Goal: Transaction & Acquisition: Purchase product/service

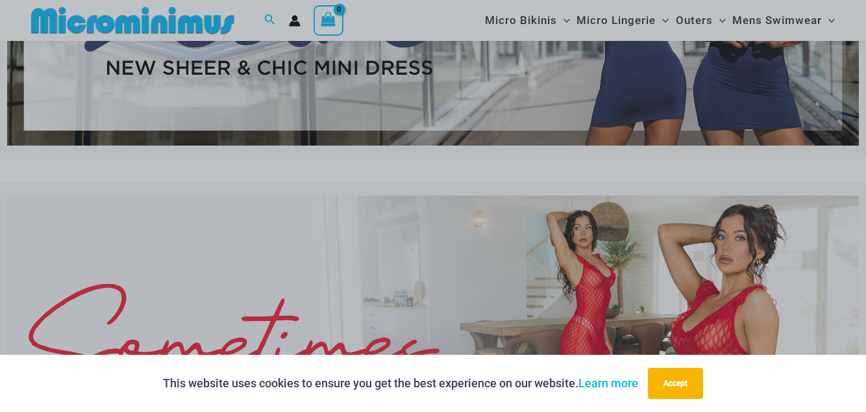
scroll to position [229, 0]
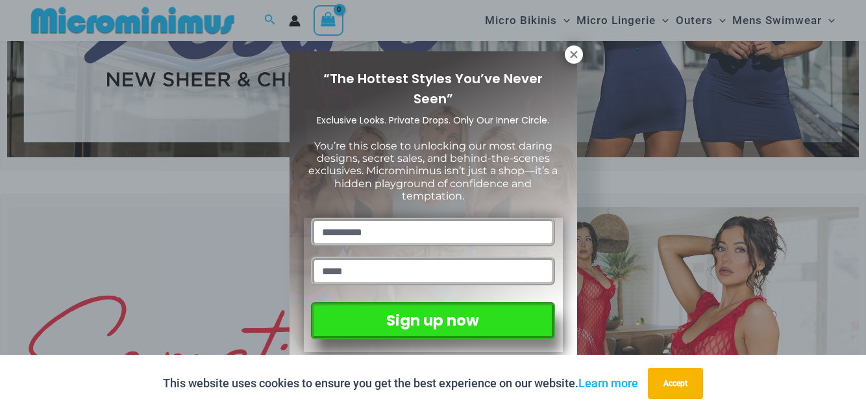
click at [572, 57] on icon at bounding box center [574, 55] width 12 height 12
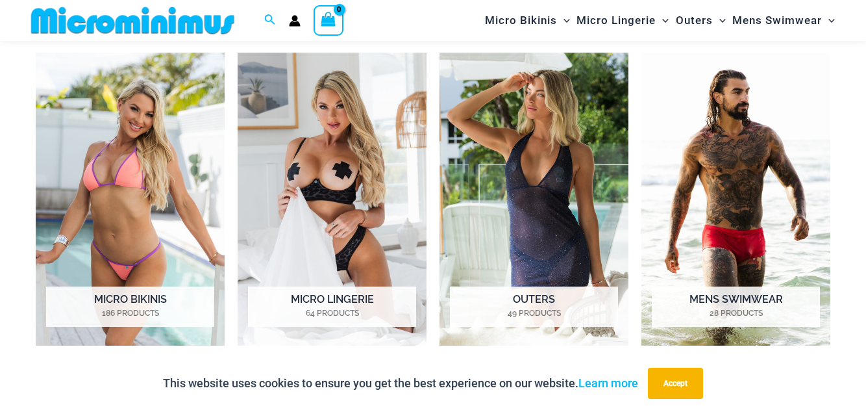
scroll to position [945, 0]
click at [291, 216] on img "Visit product category Micro Lingerie" at bounding box center [332, 199] width 189 height 293
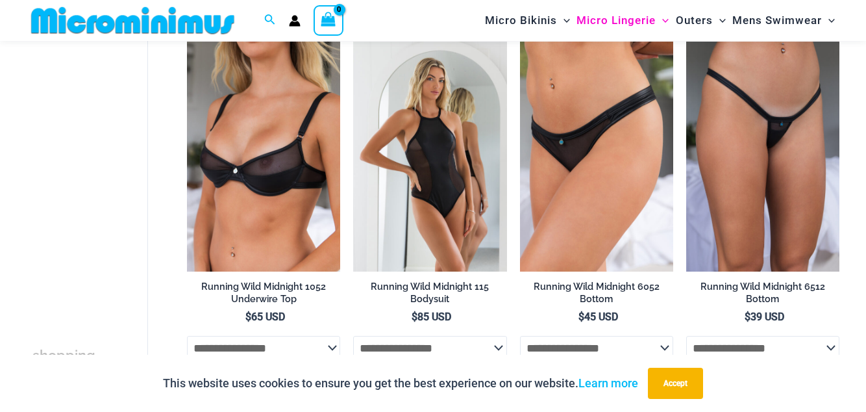
scroll to position [1281, 0]
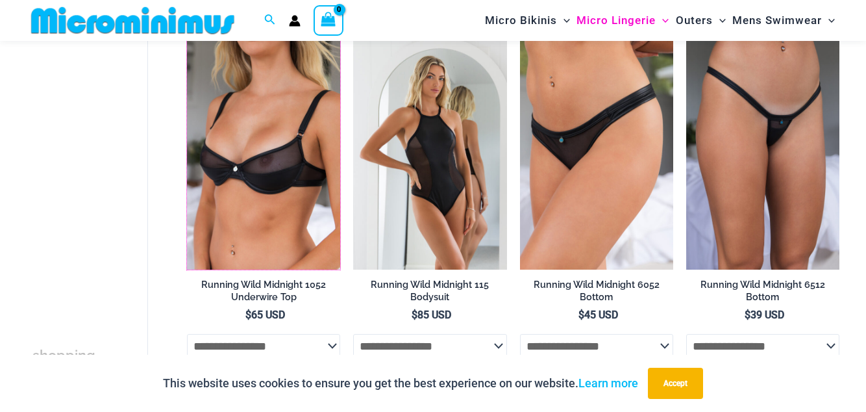
click at [187, 40] on img at bounding box center [187, 40] width 0 height 0
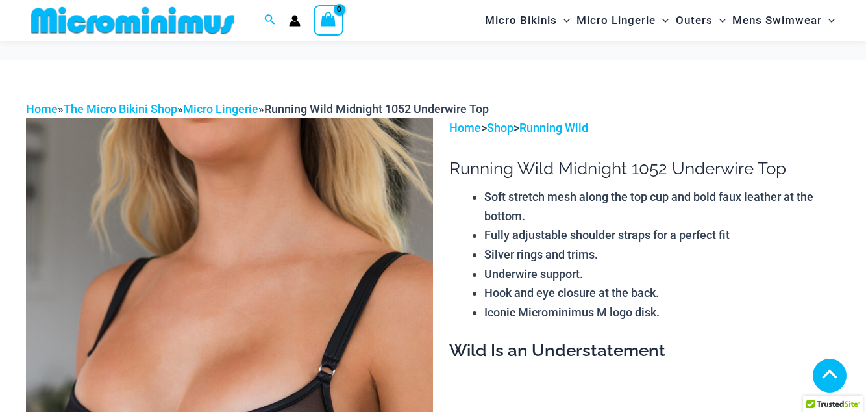
scroll to position [364, 0]
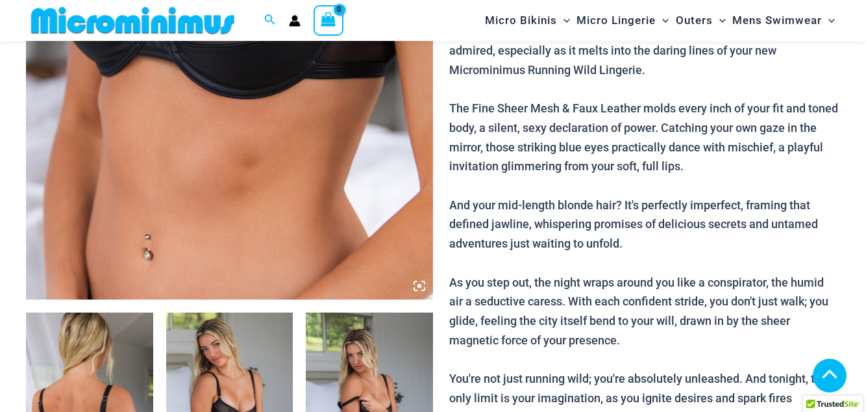
click at [276, 284] on div at bounding box center [229, 298] width 407 height 1221
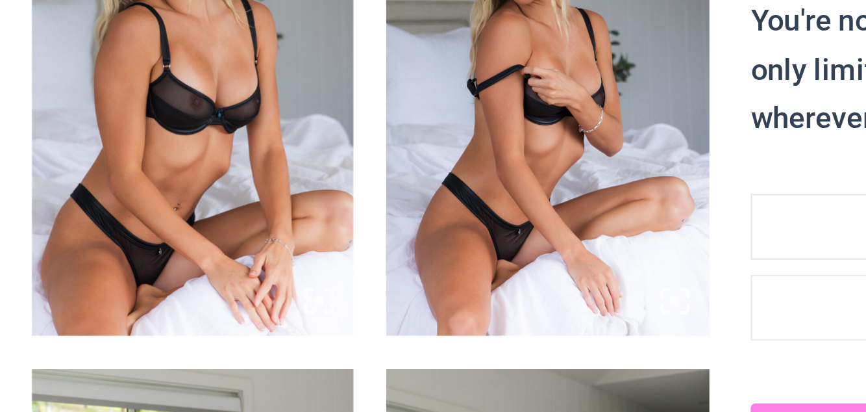
click at [273, 269] on icon at bounding box center [279, 270] width 12 height 12
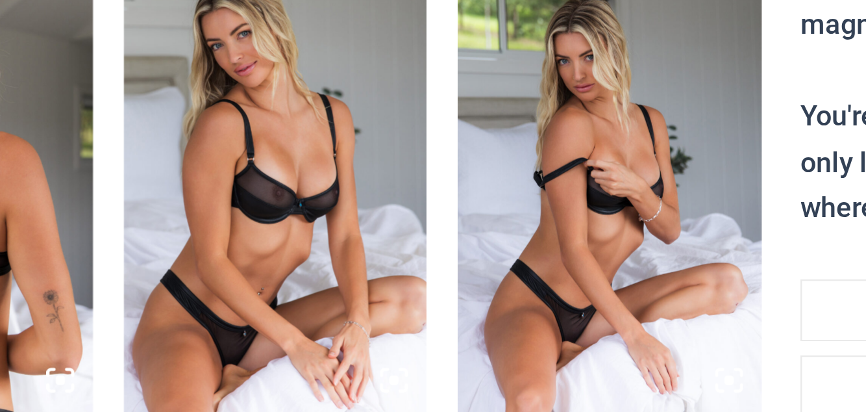
click at [279, 273] on icon at bounding box center [279, 270] width 12 height 12
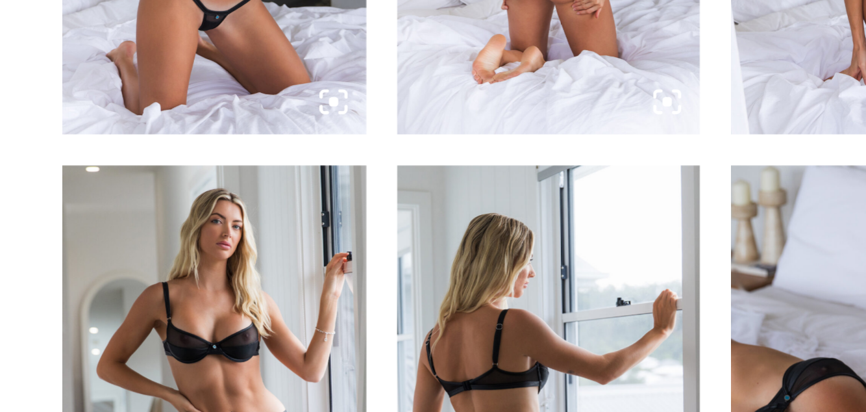
scroll to position [1001, 0]
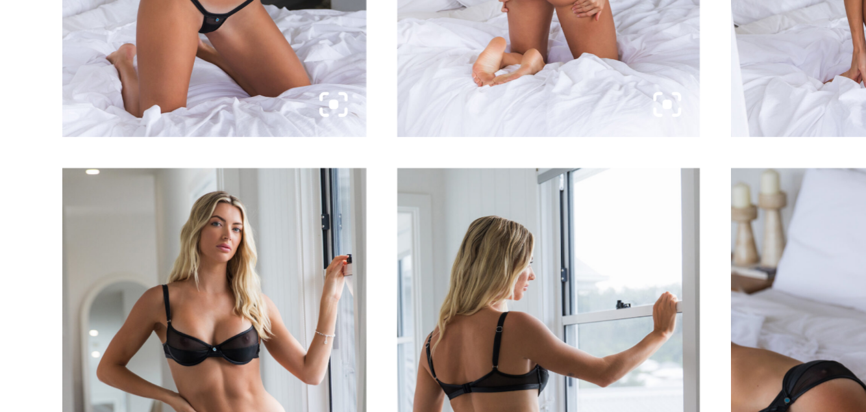
click at [138, 124] on icon at bounding box center [140, 122] width 12 height 12
click at [137, 125] on icon at bounding box center [135, 124] width 3 height 3
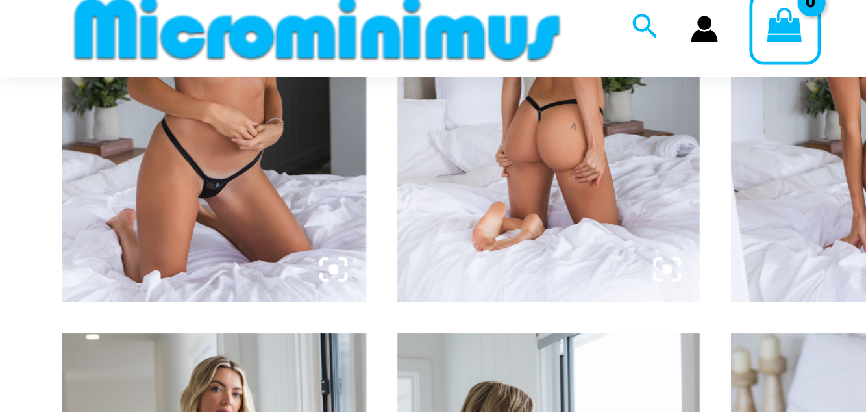
click at [139, 122] on icon at bounding box center [140, 121] width 4 height 4
click at [137, 121] on icon at bounding box center [140, 122] width 12 height 12
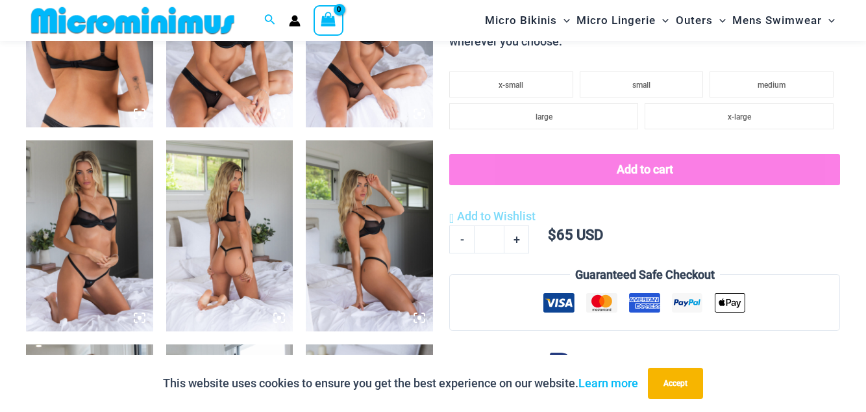
scroll to position [804, 0]
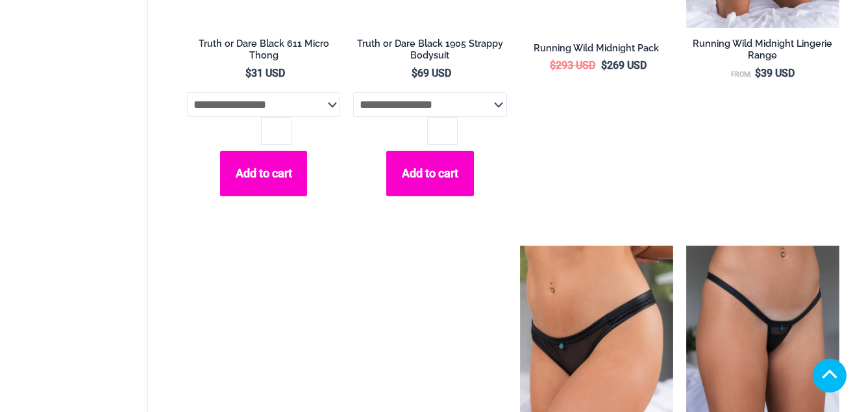
scroll to position [1307, 0]
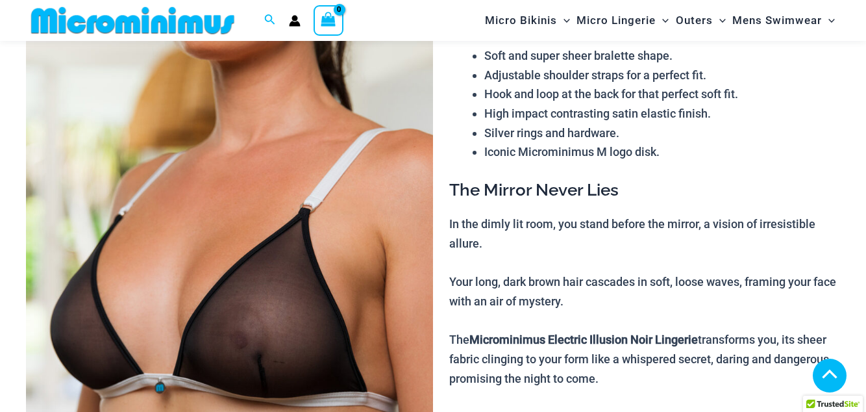
scroll to position [694, 0]
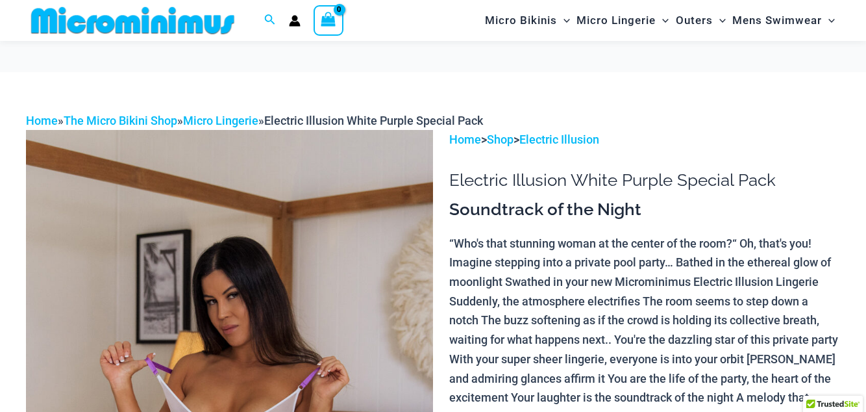
scroll to position [130, 0]
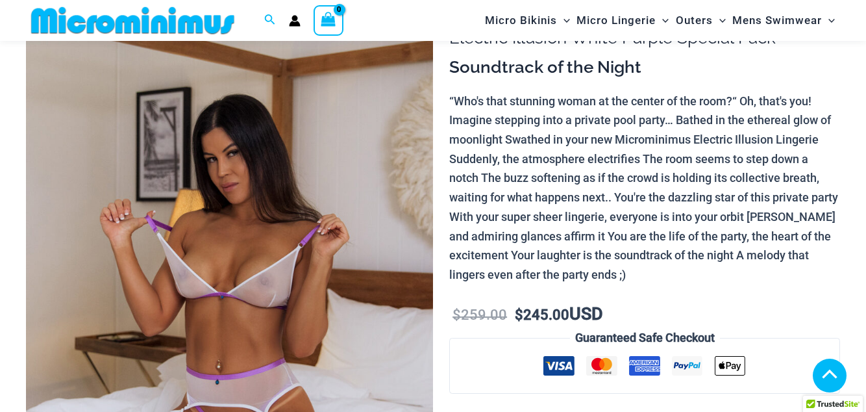
click at [419, 260] on img at bounding box center [229, 293] width 407 height 611
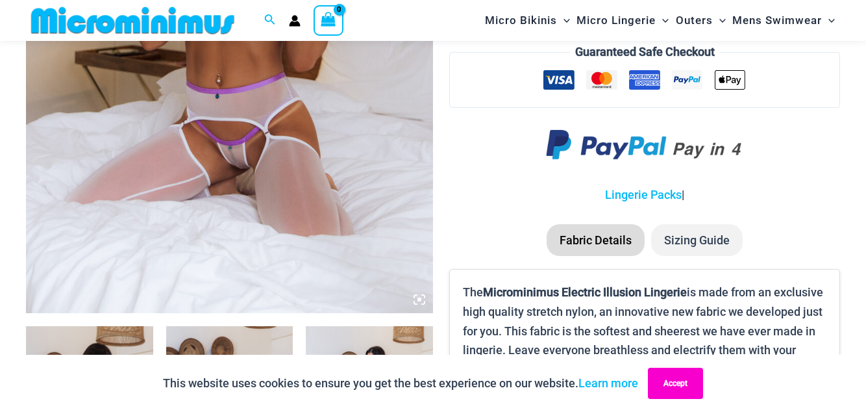
click at [684, 399] on button "Accept" at bounding box center [675, 382] width 55 height 31
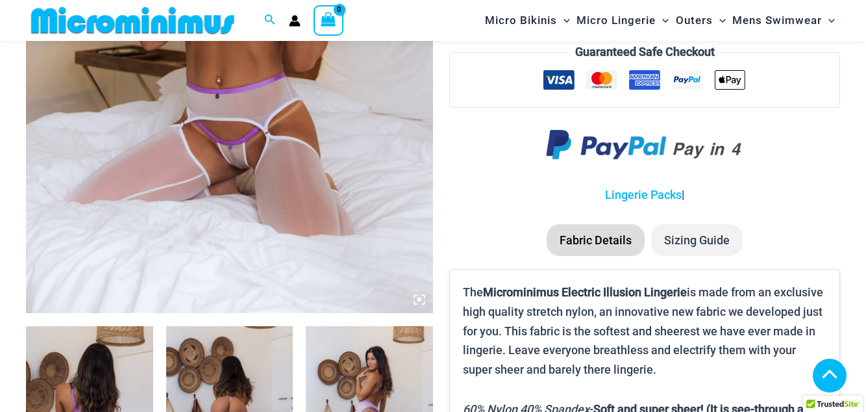
click at [419, 303] on icon at bounding box center [420, 299] width 12 height 12
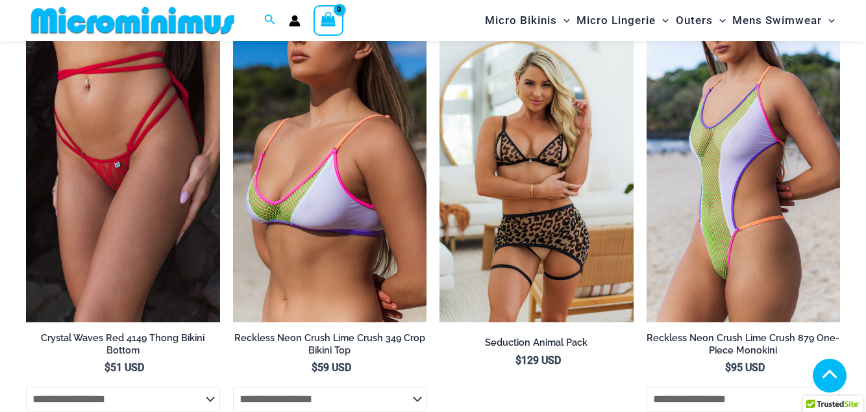
scroll to position [2279, 0]
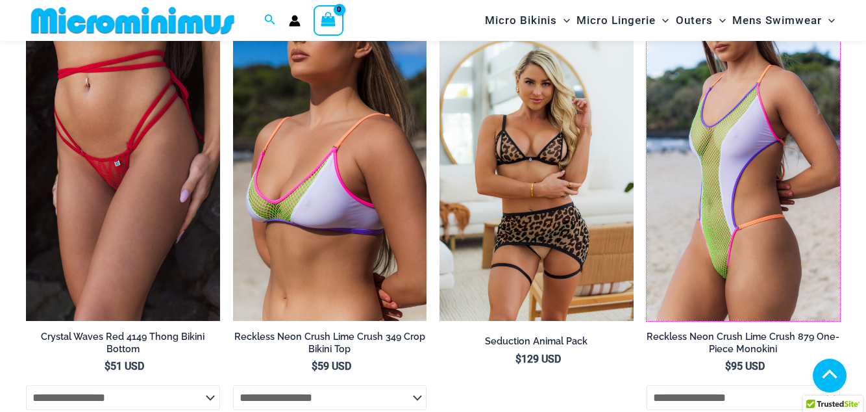
click at [647, 31] on img at bounding box center [647, 31] width 0 height 0
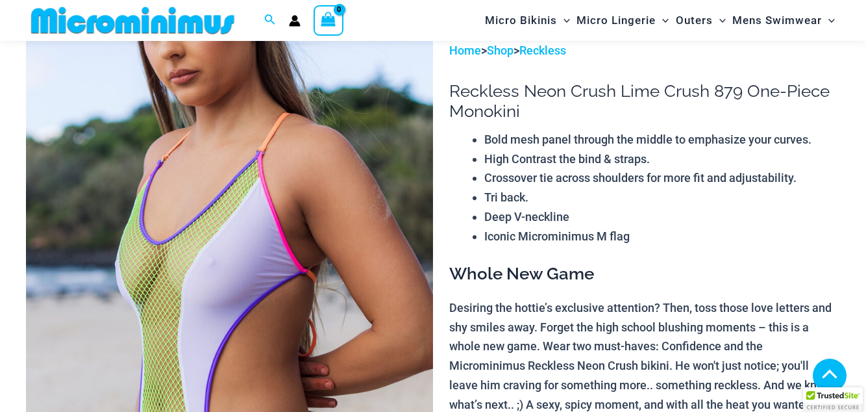
scroll to position [688, 0]
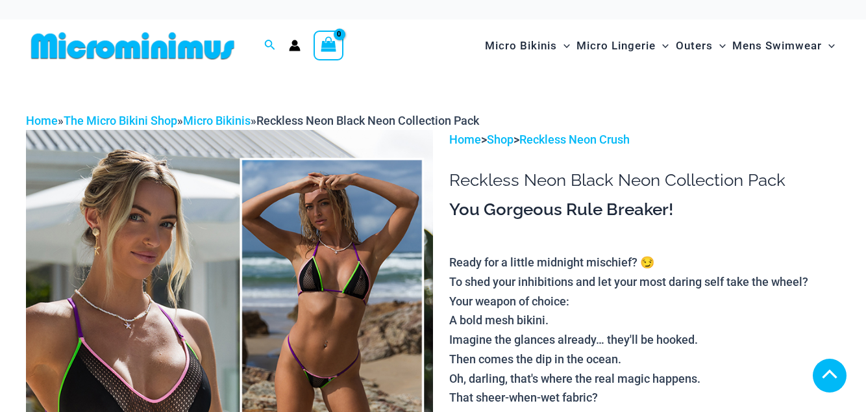
scroll to position [273, 0]
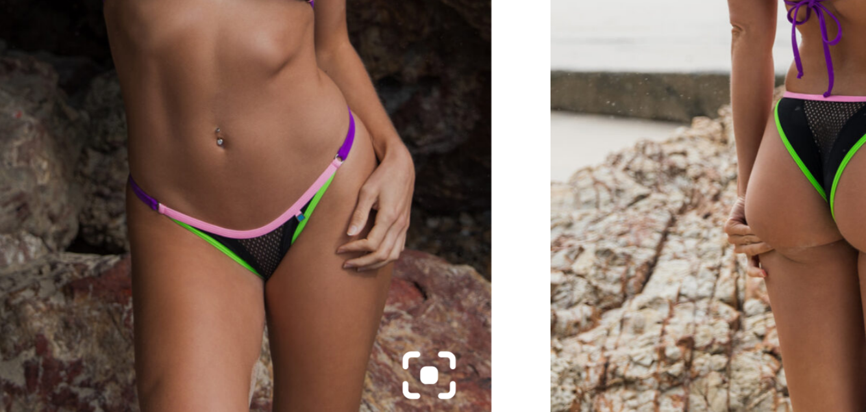
click at [257, 394] on img at bounding box center [229, 322] width 127 height 190
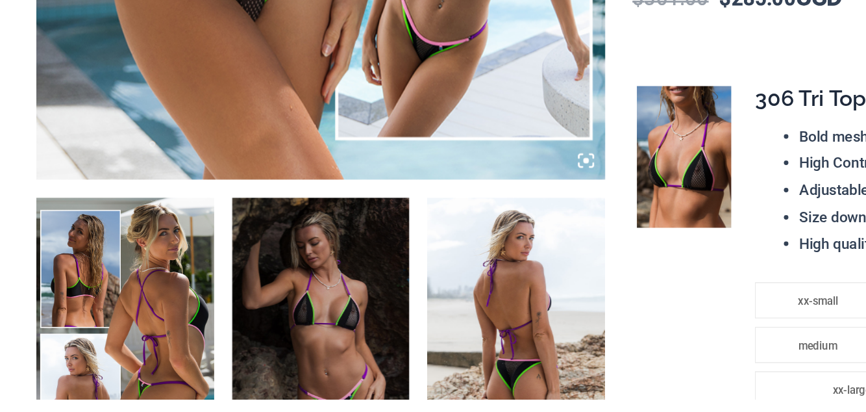
scroll to position [478, 0]
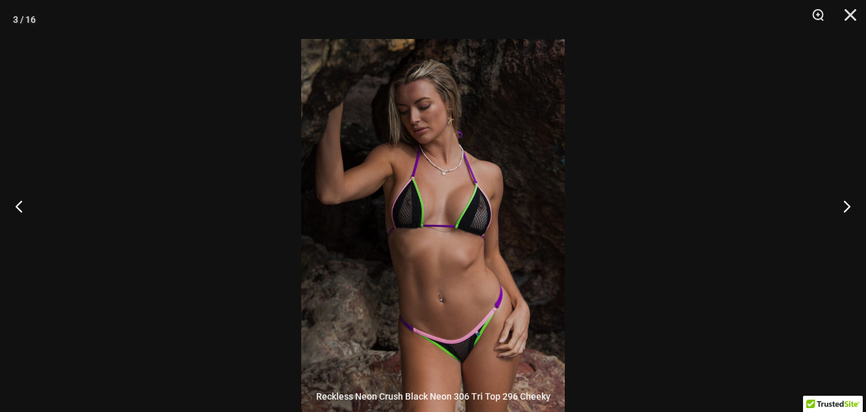
click at [844, 238] on button "Next" at bounding box center [841, 205] width 49 height 65
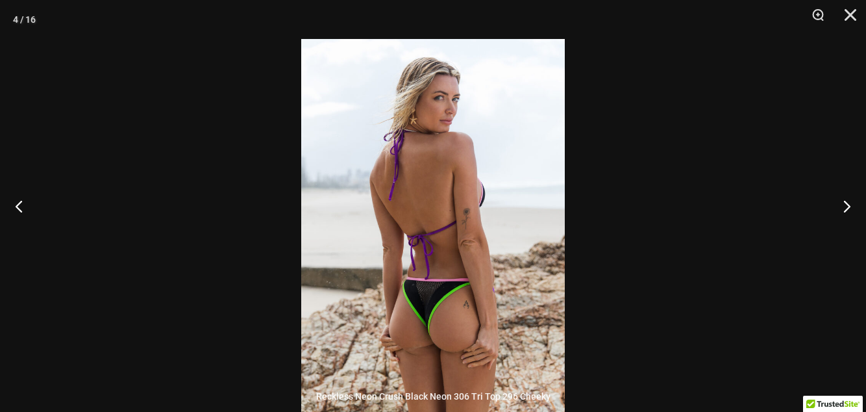
click at [852, 238] on button "Next" at bounding box center [841, 205] width 49 height 65
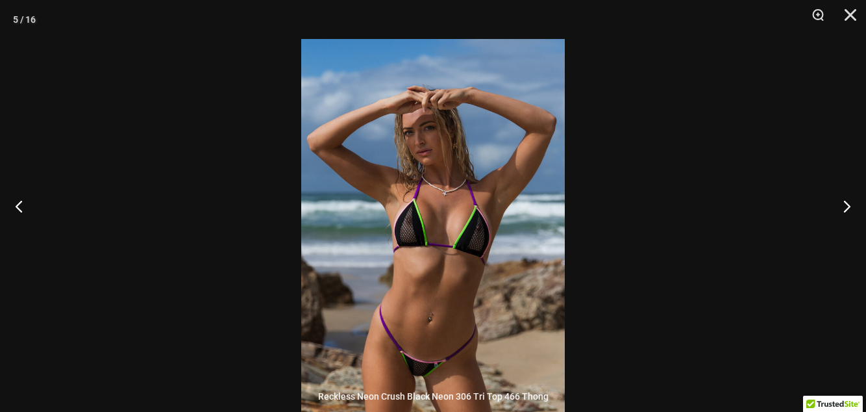
click at [845, 237] on button "Next" at bounding box center [841, 205] width 49 height 65
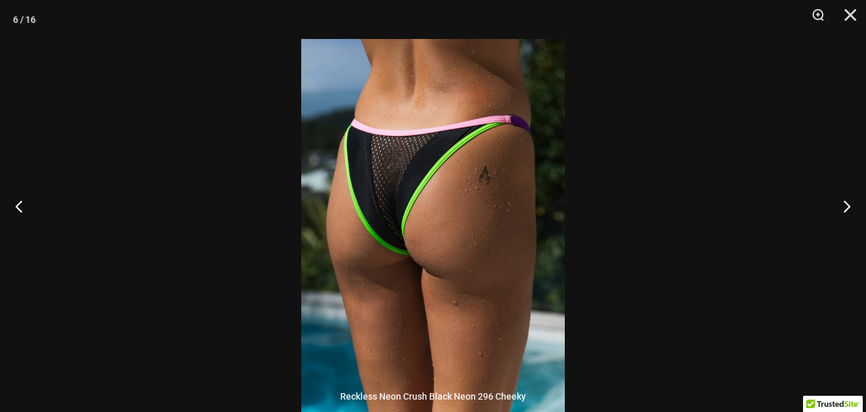
click at [844, 234] on button "Next" at bounding box center [841, 205] width 49 height 65
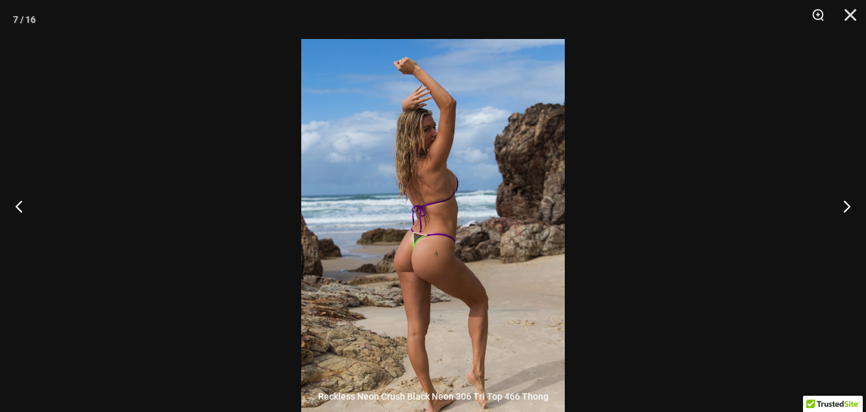
click at [843, 236] on button "Next" at bounding box center [841, 205] width 49 height 65
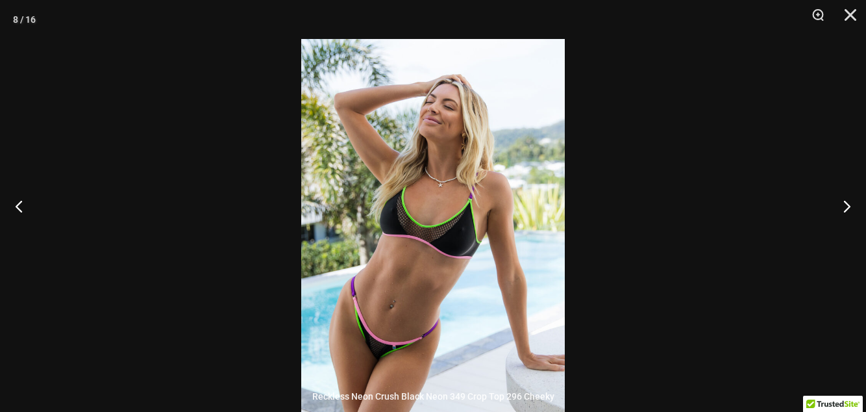
click at [843, 237] on button "Next" at bounding box center [841, 205] width 49 height 65
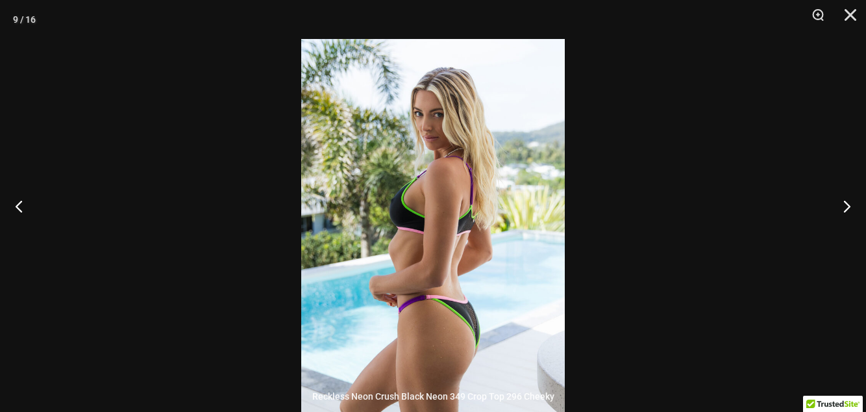
click at [841, 236] on button "Next" at bounding box center [841, 205] width 49 height 65
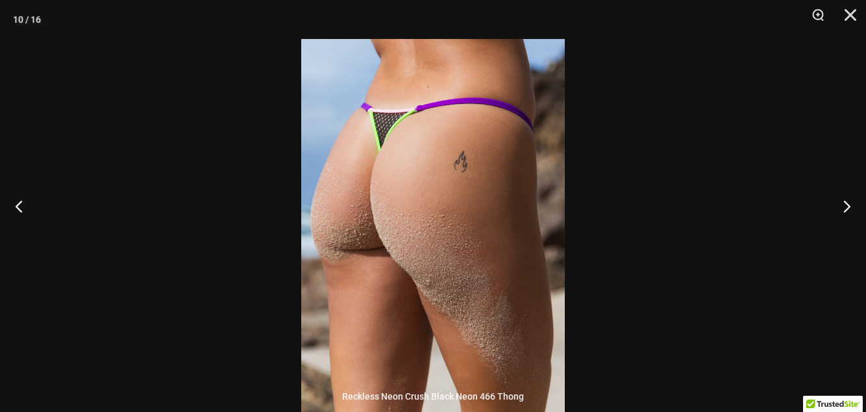
click at [841, 236] on button "Next" at bounding box center [841, 205] width 49 height 65
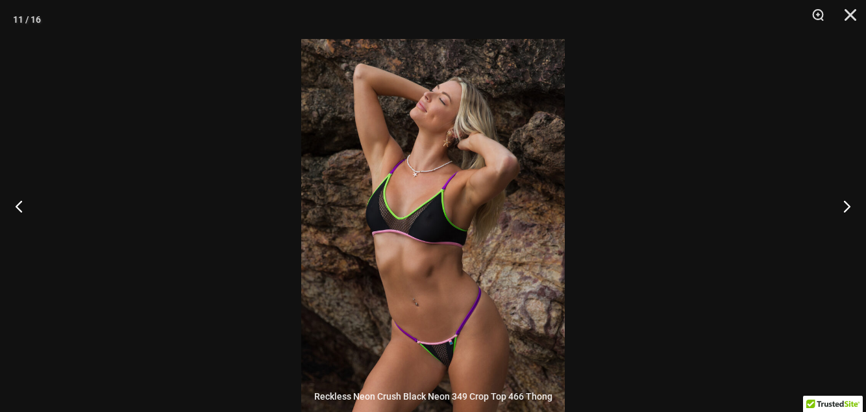
click at [841, 235] on button "Next" at bounding box center [841, 205] width 49 height 65
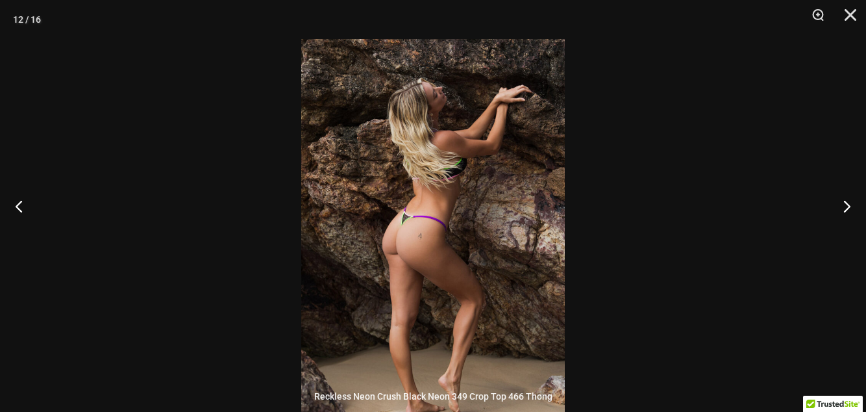
click at [841, 234] on button "Next" at bounding box center [841, 205] width 49 height 65
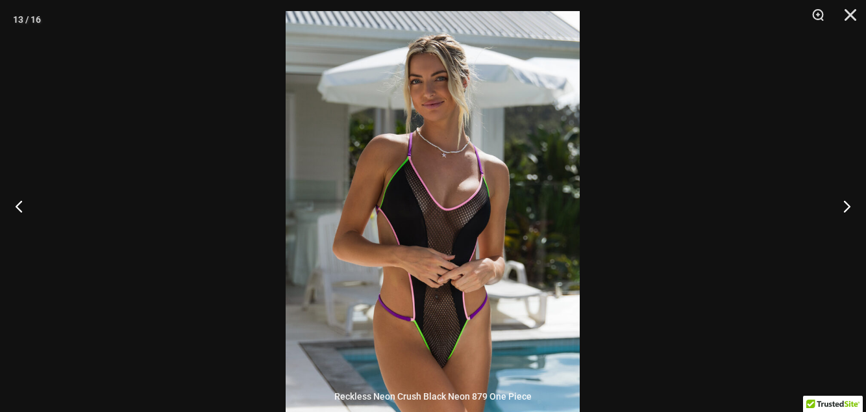
click at [844, 238] on button "Next" at bounding box center [841, 205] width 49 height 65
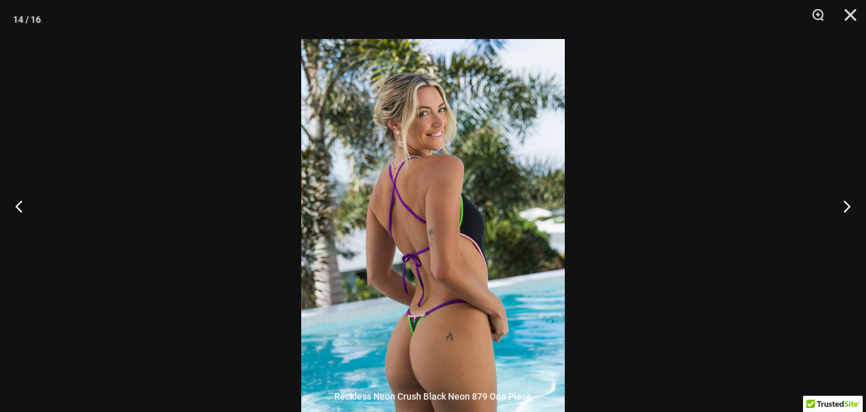
click at [847, 238] on button "Next" at bounding box center [841, 205] width 49 height 65
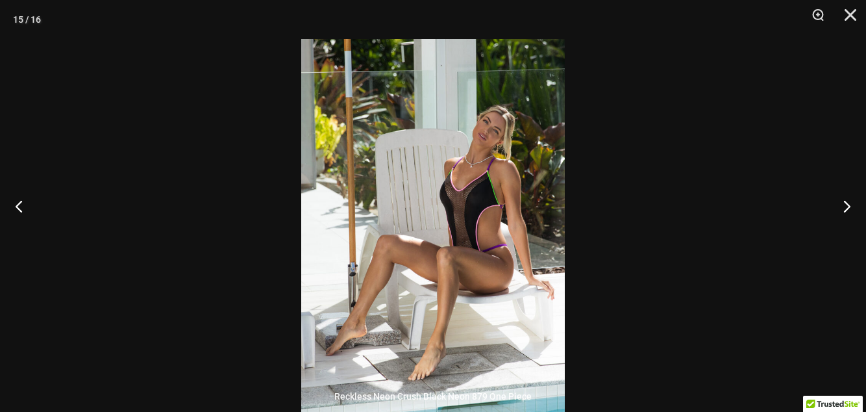
click at [845, 238] on button "Next" at bounding box center [841, 205] width 49 height 65
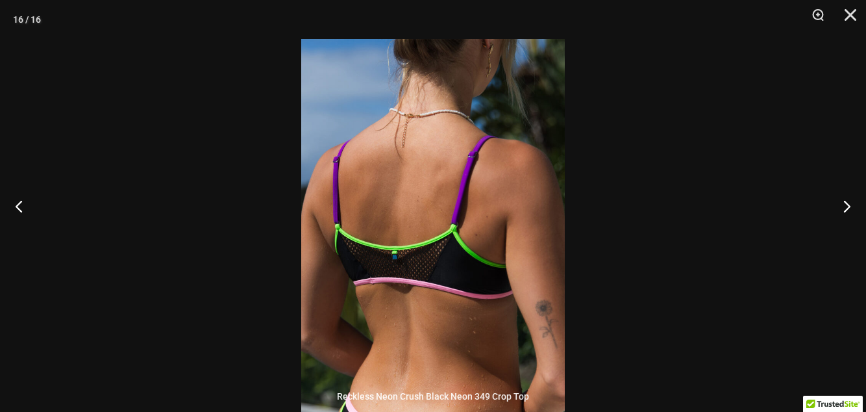
click at [843, 238] on button "Next" at bounding box center [841, 205] width 49 height 65
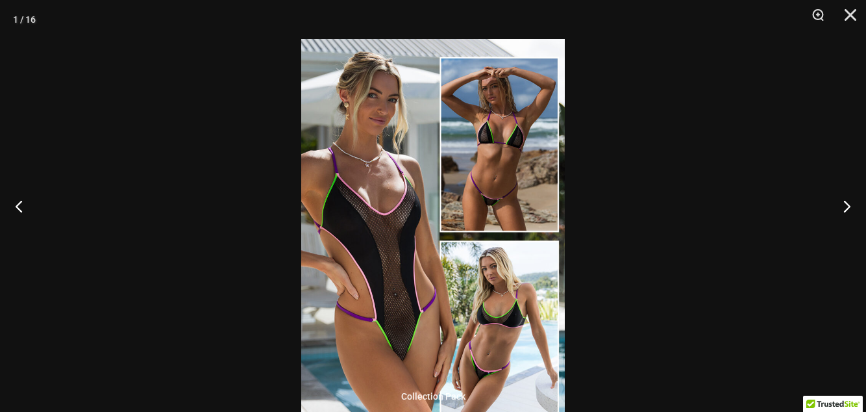
click at [843, 238] on button "Next" at bounding box center [841, 205] width 49 height 65
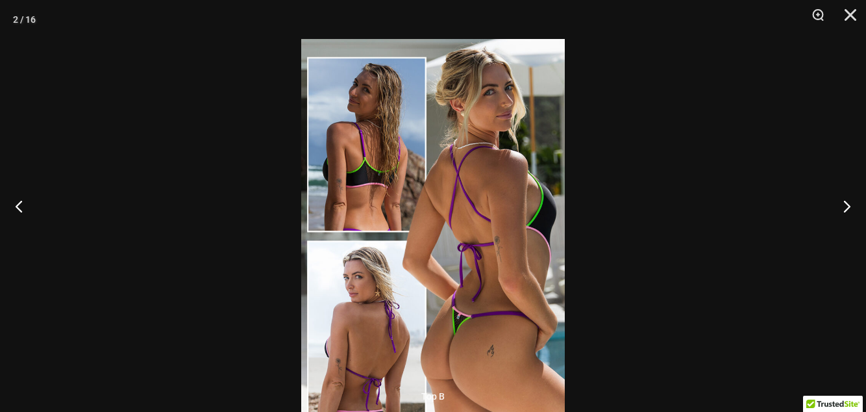
click at [843, 238] on button "Next" at bounding box center [841, 205] width 49 height 65
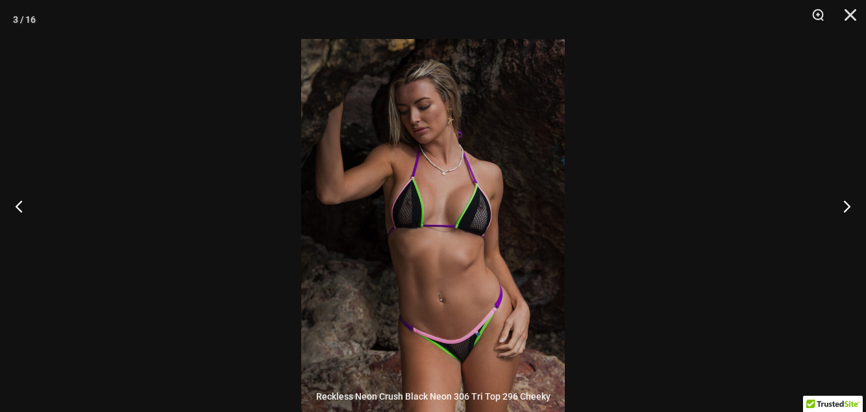
click at [843, 238] on button "Next" at bounding box center [841, 205] width 49 height 65
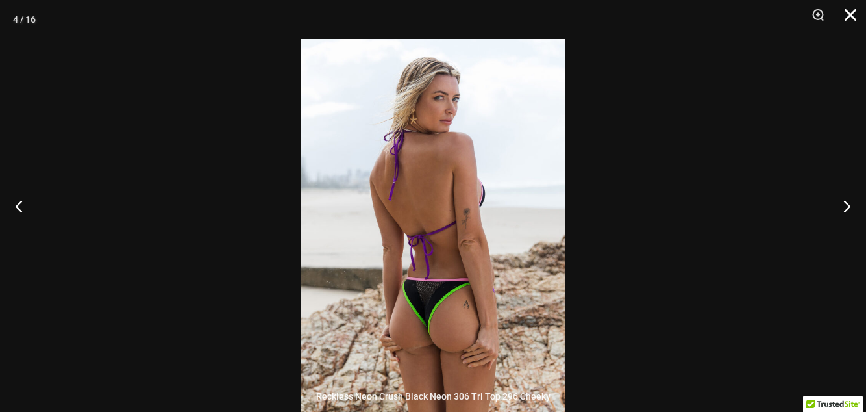
click at [845, 21] on button "Close" at bounding box center [846, 19] width 32 height 39
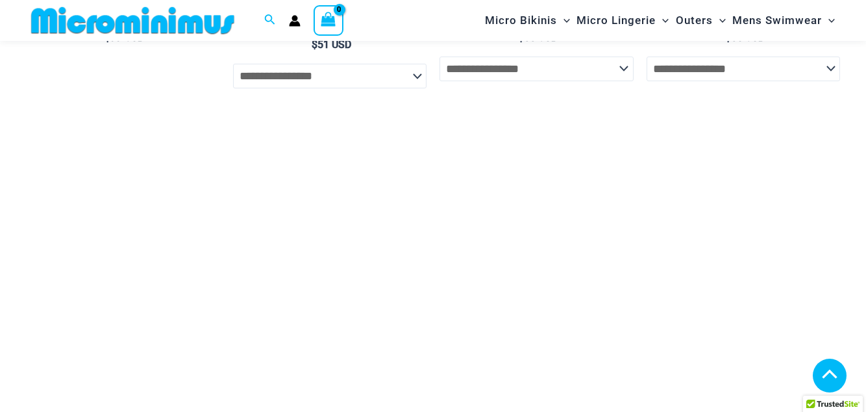
scroll to position [3451, 0]
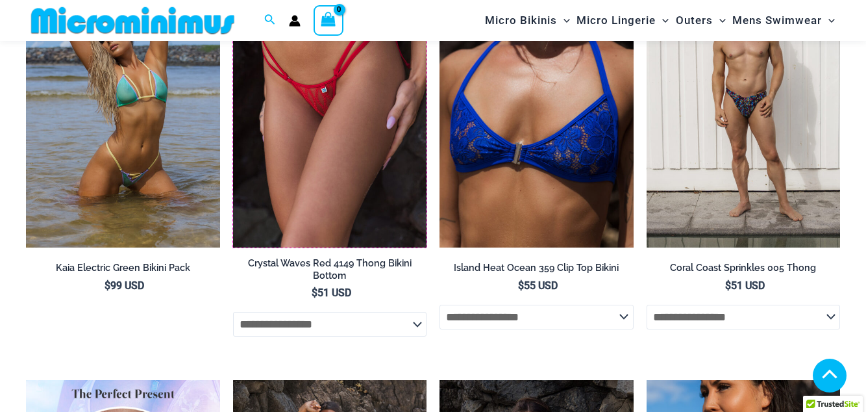
scroll to position [3235, 0]
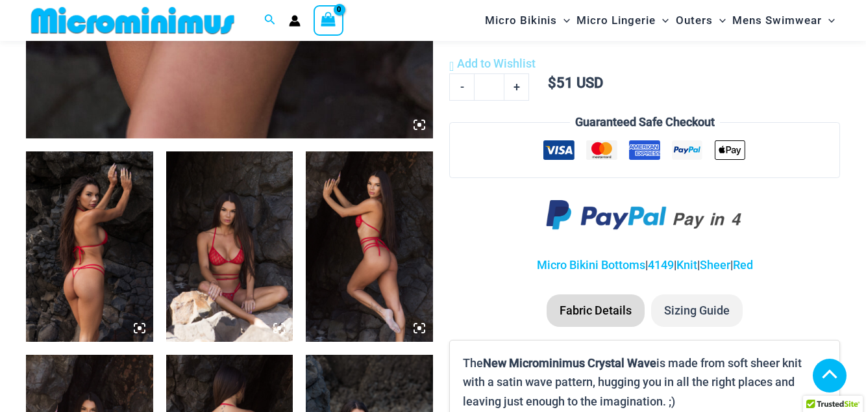
scroll to position [590, 0]
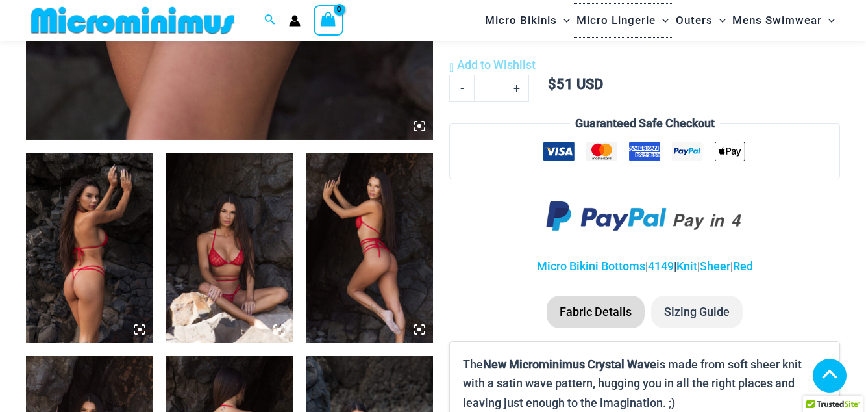
click at [604, 30] on span "Micro Lingerie" at bounding box center [616, 20] width 79 height 33
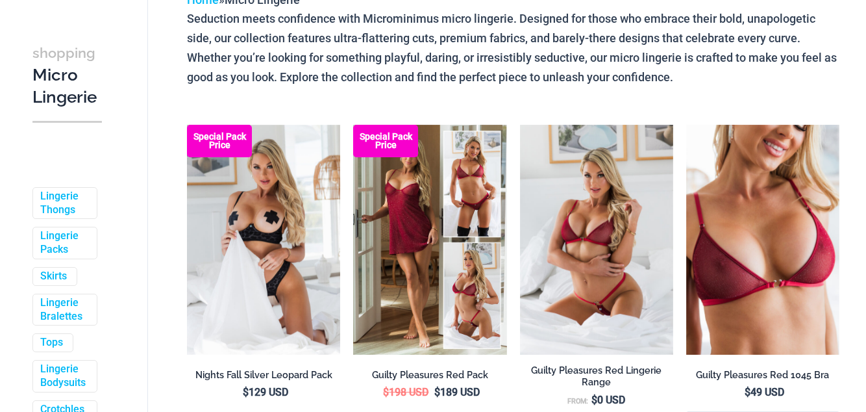
scroll to position [129, 0]
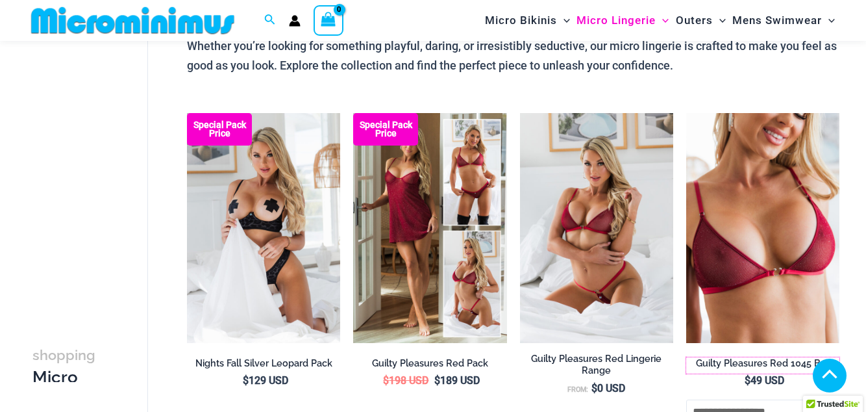
click at [769, 357] on h2 "Guilty Pleasures Red 1045 Bra" at bounding box center [762, 363] width 153 height 12
click at [686, 113] on img at bounding box center [686, 113] width 0 height 0
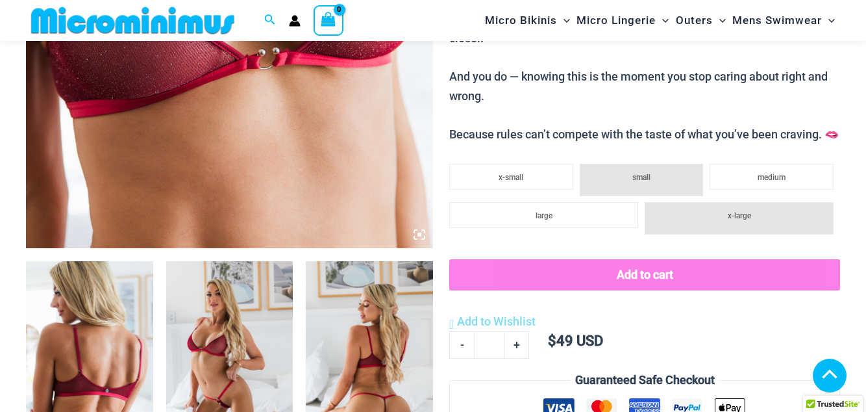
scroll to position [863, 0]
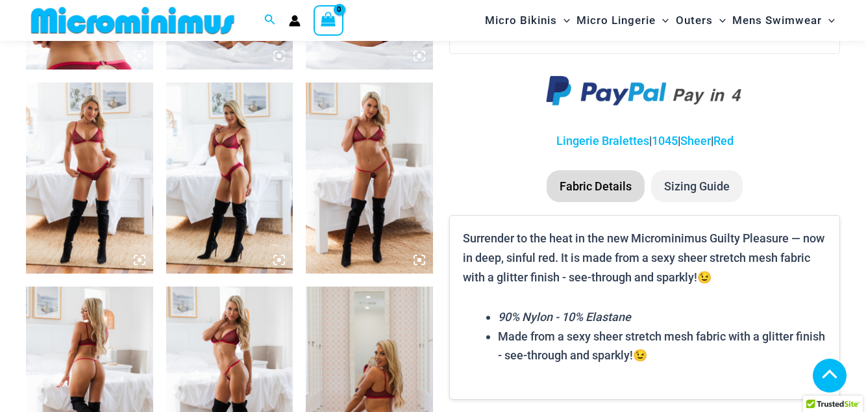
click at [419, 260] on icon at bounding box center [419, 260] width 4 height 4
click at [419, 254] on icon at bounding box center [420, 260] width 12 height 12
click at [421, 241] on img at bounding box center [369, 177] width 127 height 190
click at [388, 157] on img at bounding box center [369, 177] width 127 height 190
click at [419, 254] on icon at bounding box center [420, 260] width 12 height 12
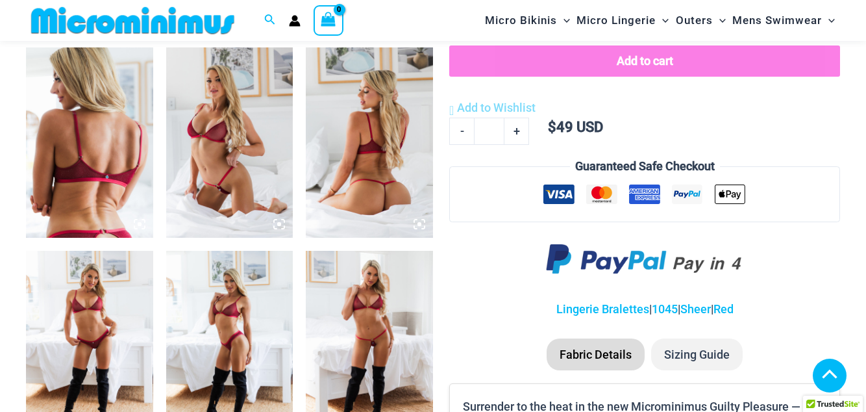
scroll to position [692, 0]
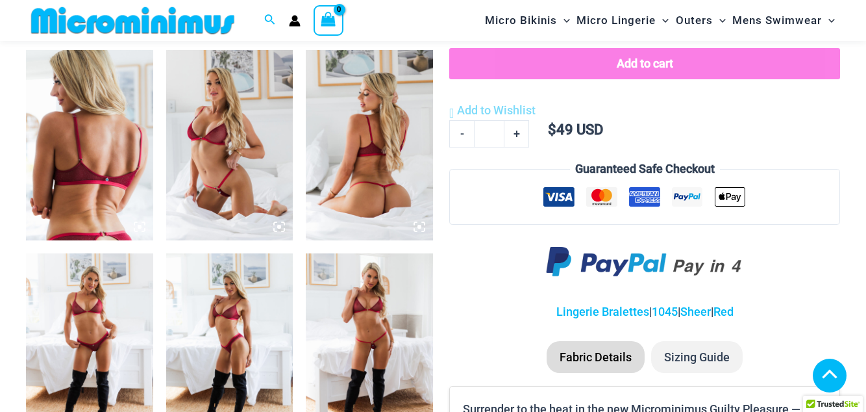
click at [282, 232] on icon at bounding box center [279, 227] width 12 height 12
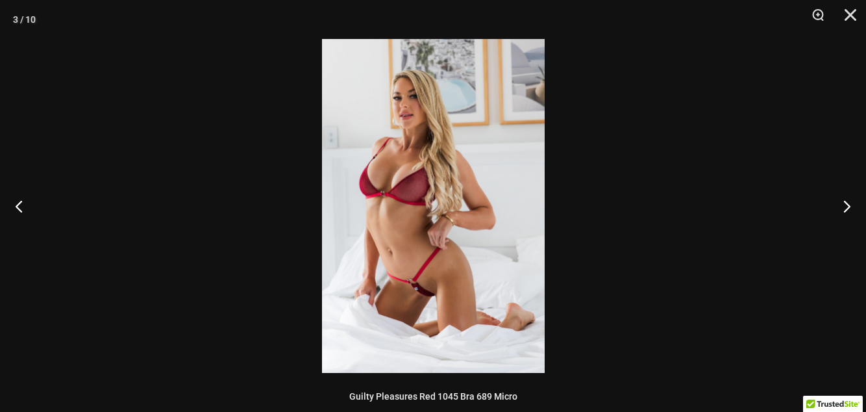
click at [843, 193] on button "Next" at bounding box center [841, 205] width 49 height 65
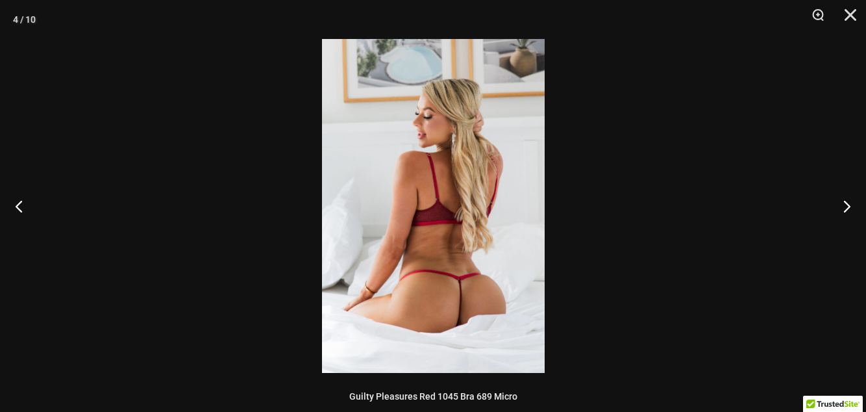
click at [844, 200] on button "Next" at bounding box center [841, 205] width 49 height 65
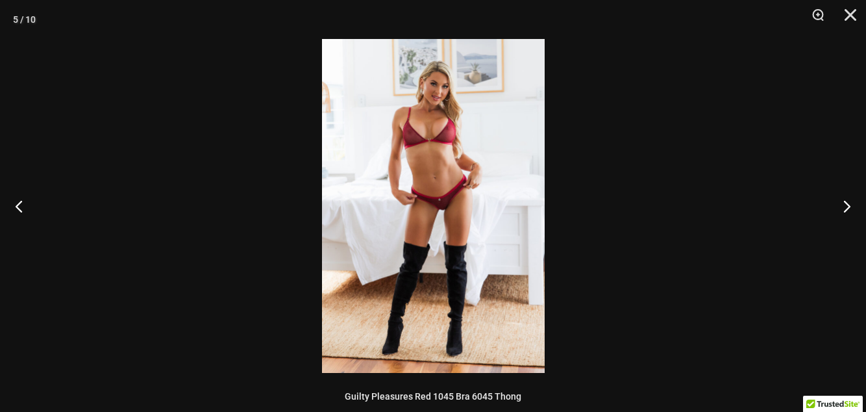
click at [841, 201] on button "Next" at bounding box center [841, 205] width 49 height 65
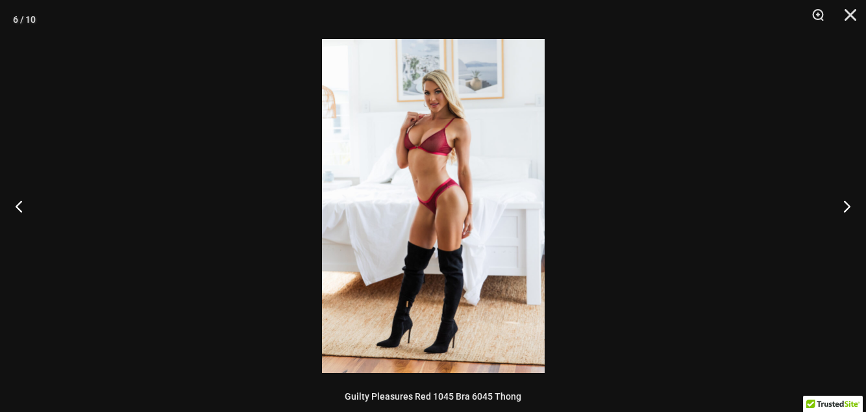
click at [841, 199] on button "Next" at bounding box center [841, 205] width 49 height 65
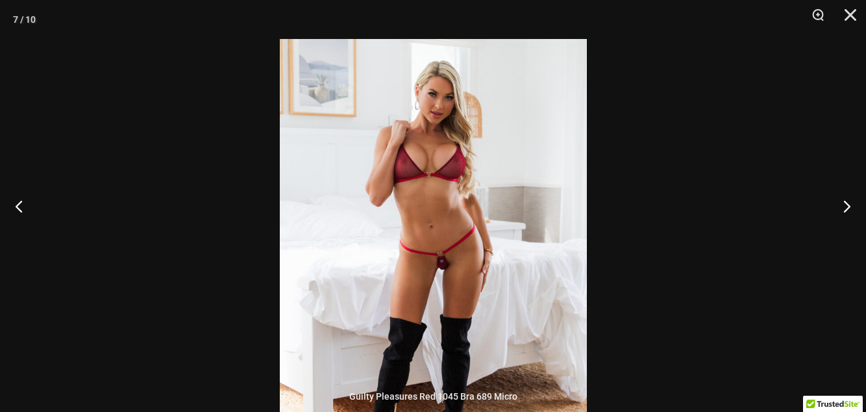
click at [854, 203] on button "Next" at bounding box center [841, 205] width 49 height 65
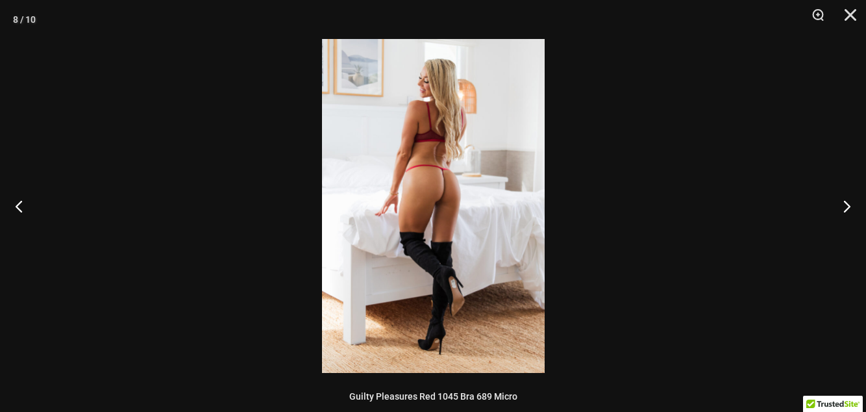
click at [854, 203] on button "Next" at bounding box center [841, 205] width 49 height 65
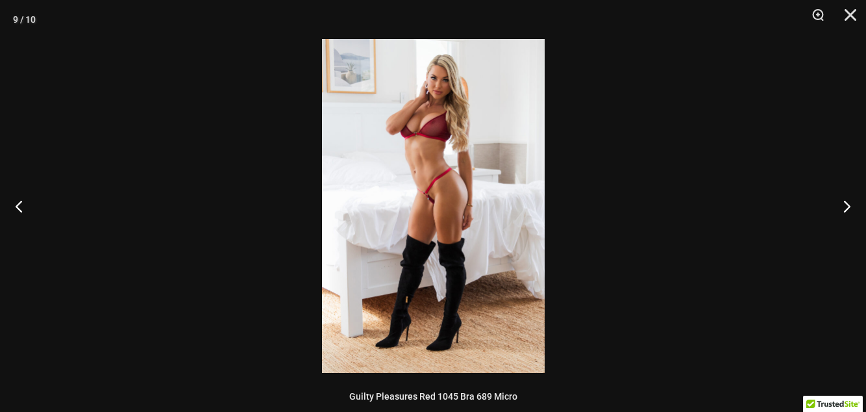
click at [848, 199] on button "Next" at bounding box center [841, 205] width 49 height 65
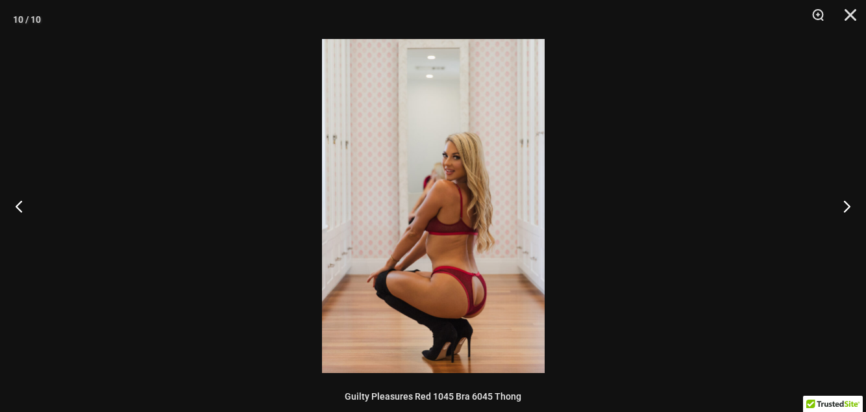
click at [849, 196] on button "Next" at bounding box center [841, 205] width 49 height 65
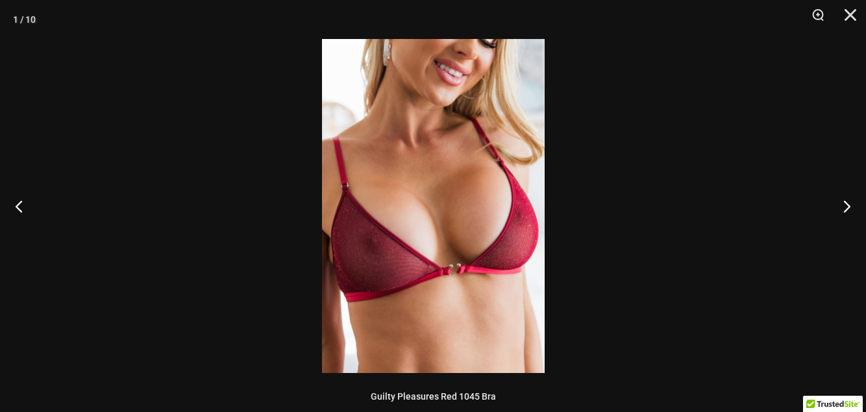
click at [850, 194] on button "Next" at bounding box center [841, 205] width 49 height 65
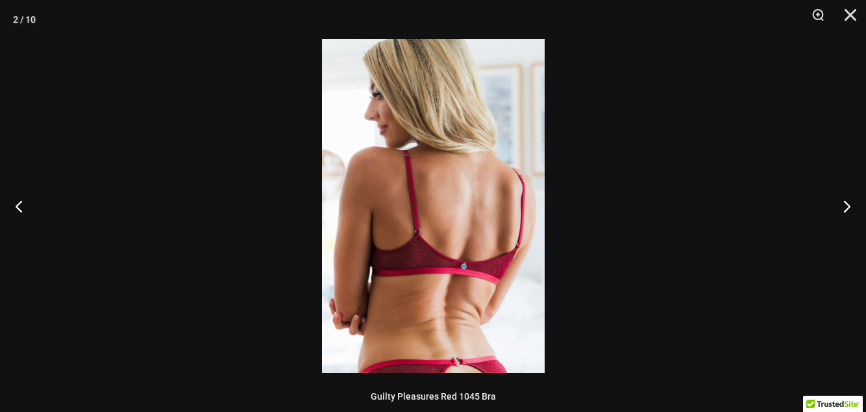
click at [850, 194] on button "Next" at bounding box center [841, 205] width 49 height 65
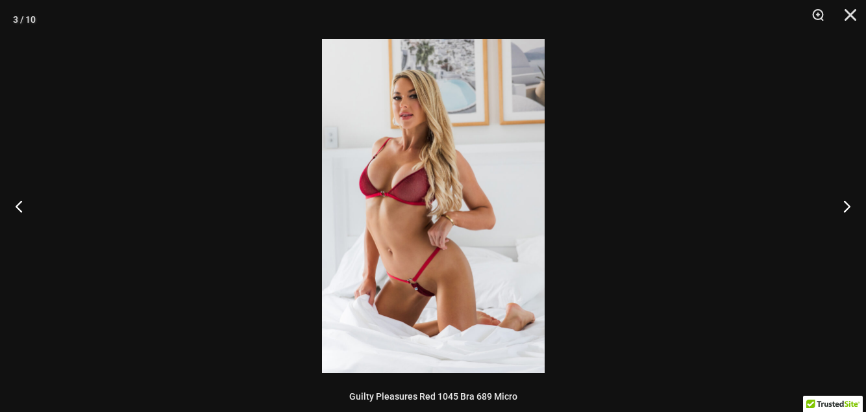
click at [852, 193] on button "Next" at bounding box center [841, 205] width 49 height 65
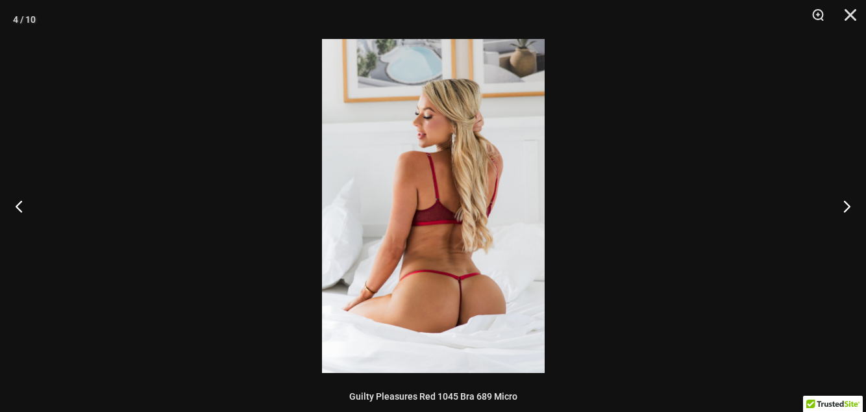
click at [852, 193] on button "Next" at bounding box center [841, 205] width 49 height 65
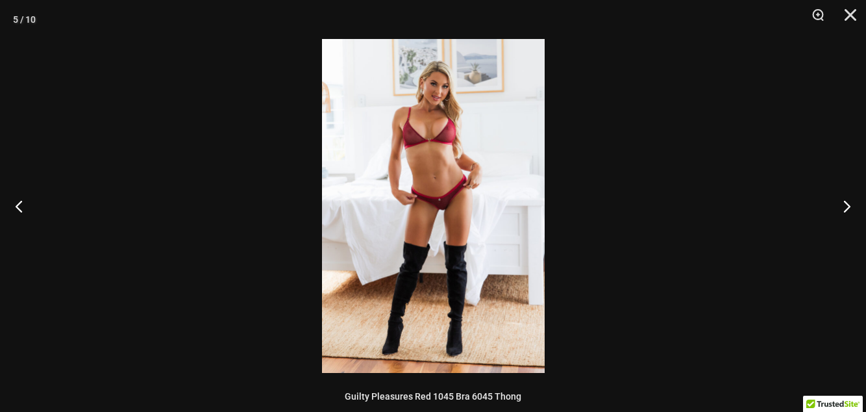
click at [851, 191] on button "Next" at bounding box center [841, 205] width 49 height 65
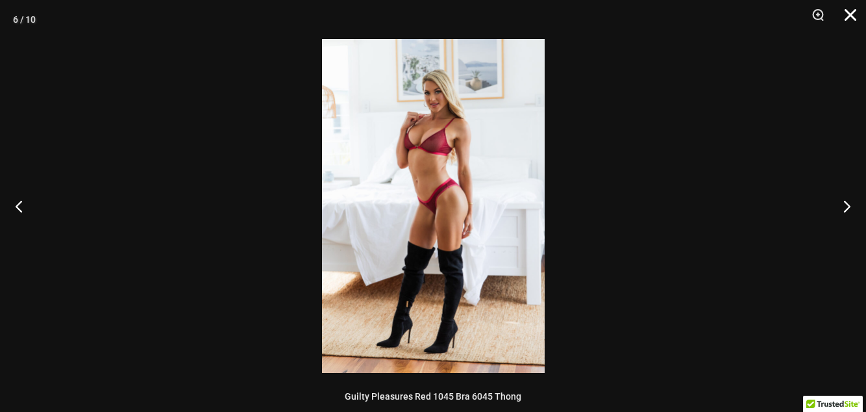
click at [851, 27] on button "Close" at bounding box center [846, 19] width 32 height 39
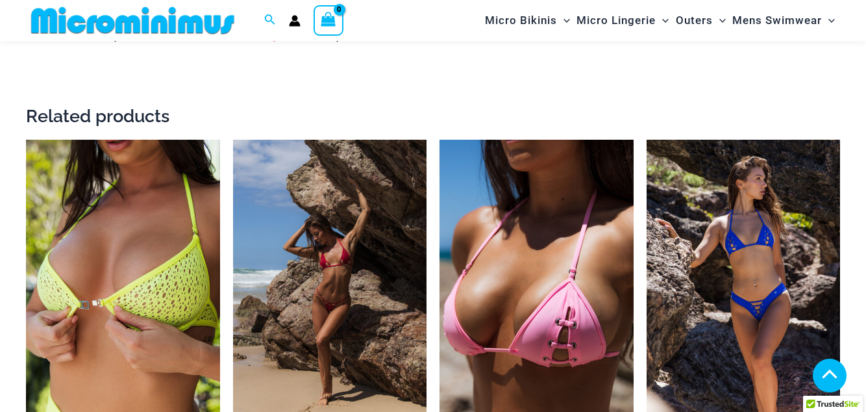
scroll to position [1689, 0]
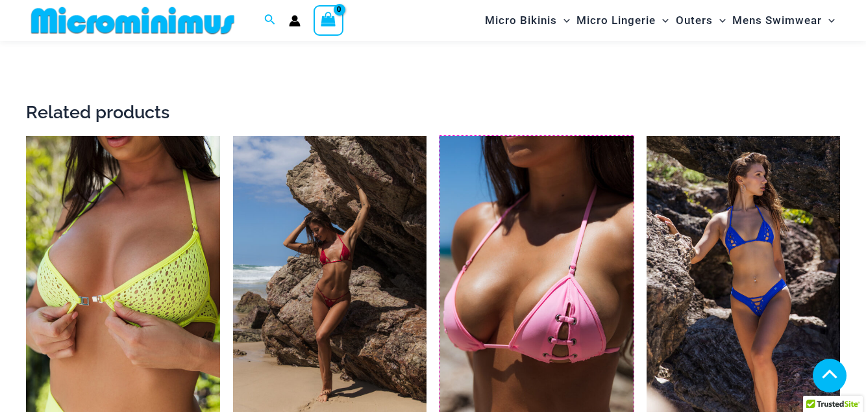
click at [440, 136] on img at bounding box center [440, 136] width 0 height 0
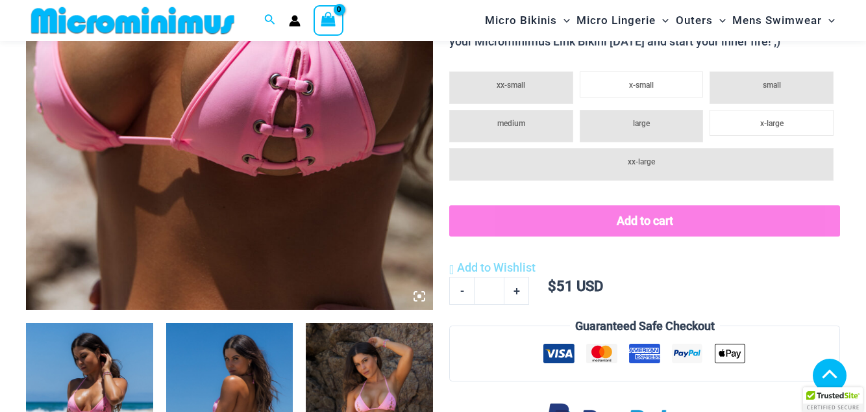
scroll to position [1488, 0]
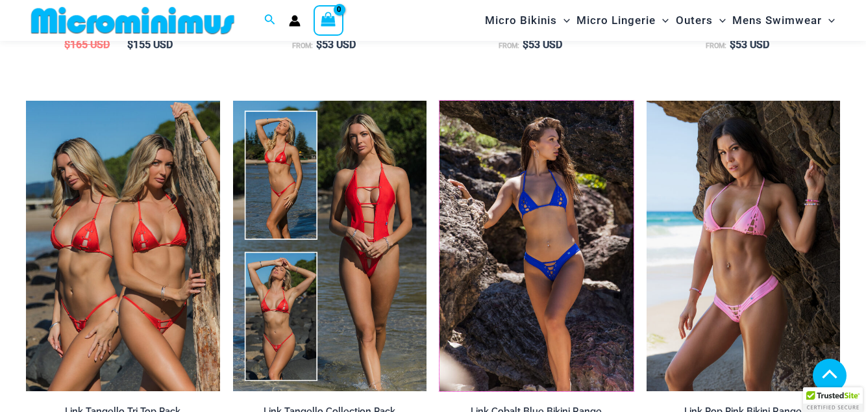
click at [440, 101] on img at bounding box center [440, 101] width 0 height 0
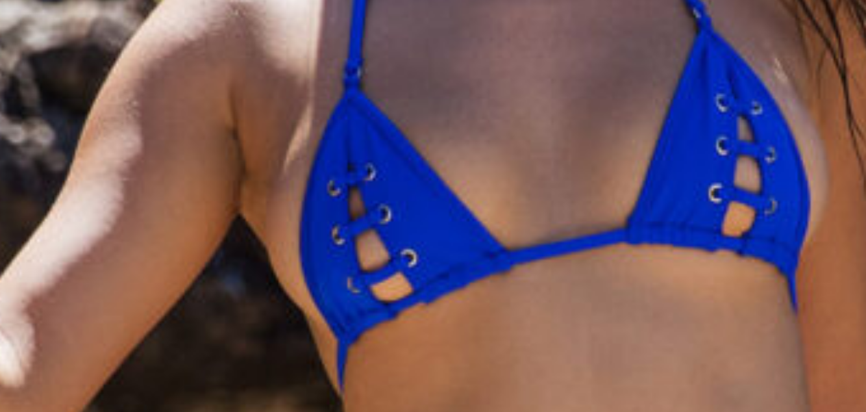
scroll to position [258, 0]
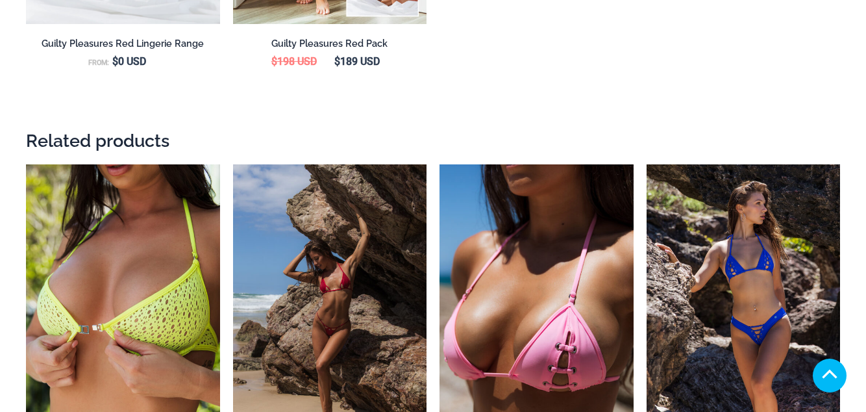
scroll to position [1672, 0]
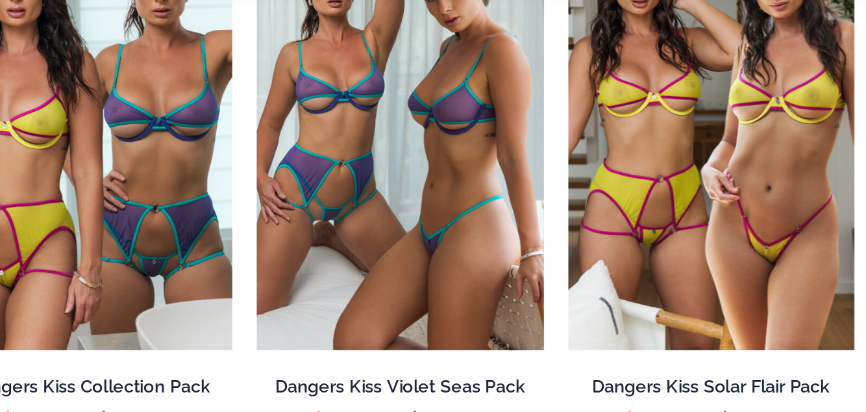
scroll to position [2760, 0]
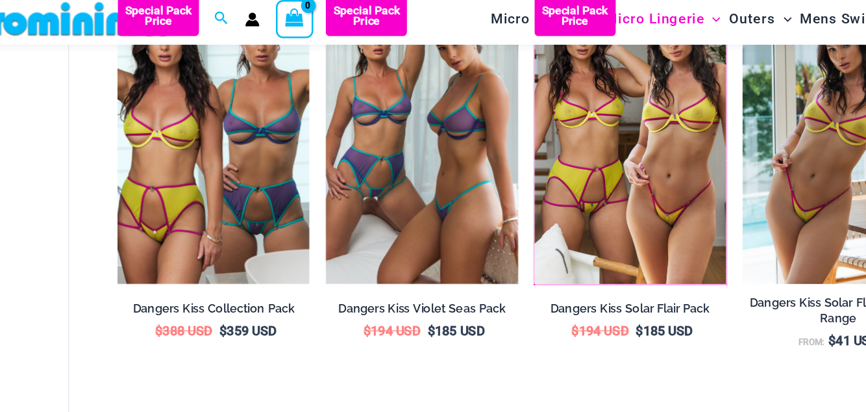
click at [520, 1] on img at bounding box center [520, 1] width 0 height 0
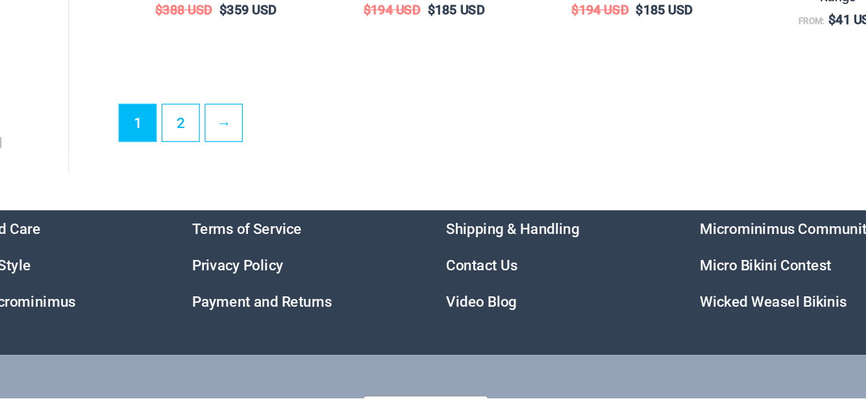
scroll to position [2980, 0]
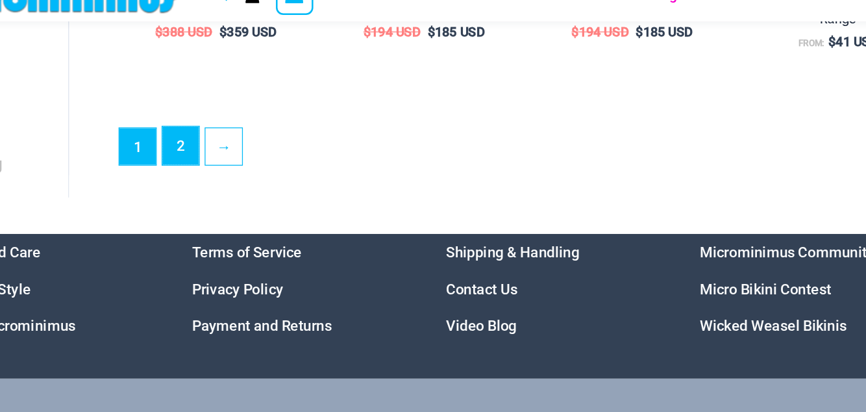
click at [234, 148] on link "2" at bounding box center [237, 140] width 29 height 31
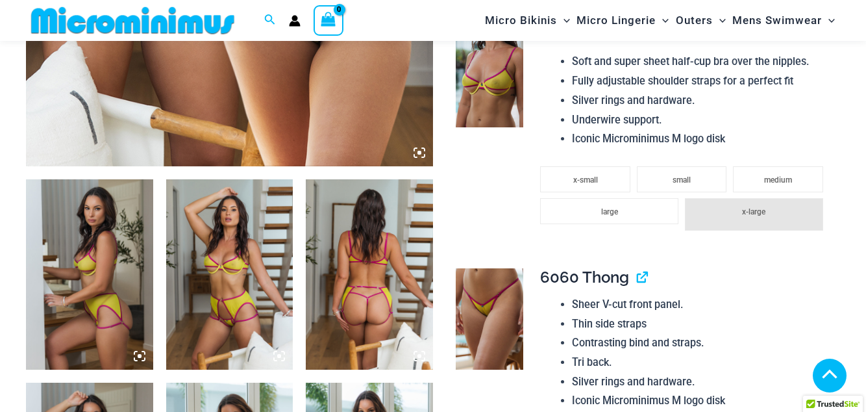
scroll to position [777, 0]
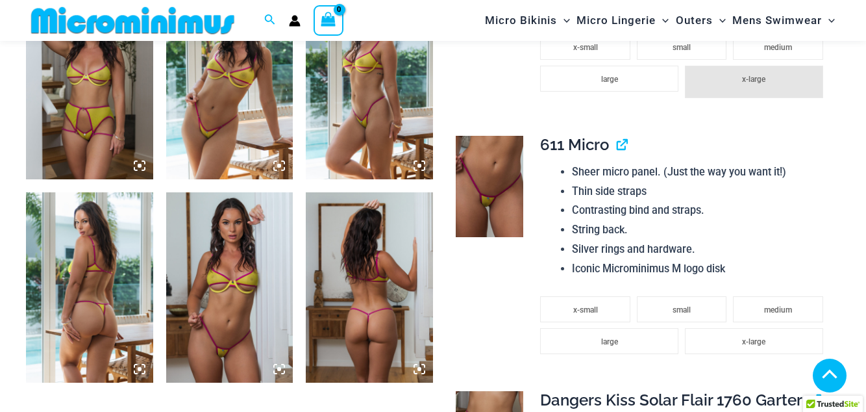
click at [276, 367] on icon at bounding box center [279, 369] width 12 height 12
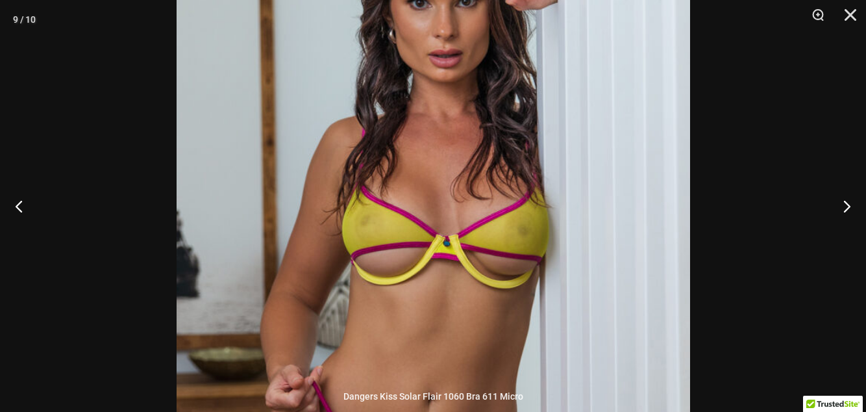
click at [20, 238] on button "Previous" at bounding box center [24, 205] width 49 height 65
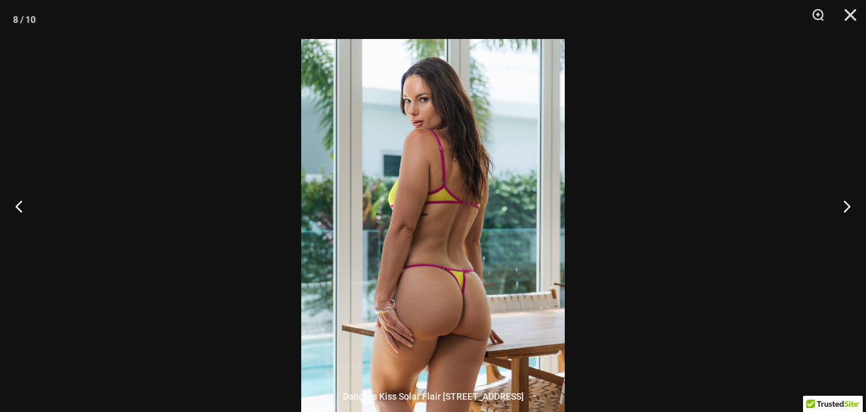
click at [25, 238] on button "Previous" at bounding box center [24, 205] width 49 height 65
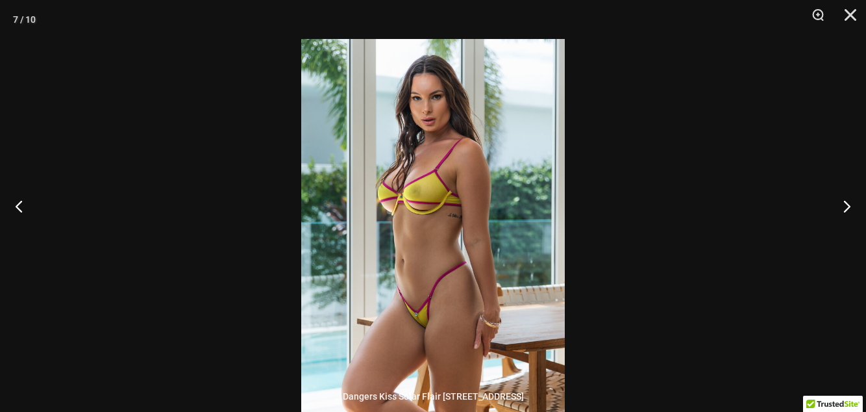
click at [22, 238] on button "Previous" at bounding box center [24, 205] width 49 height 65
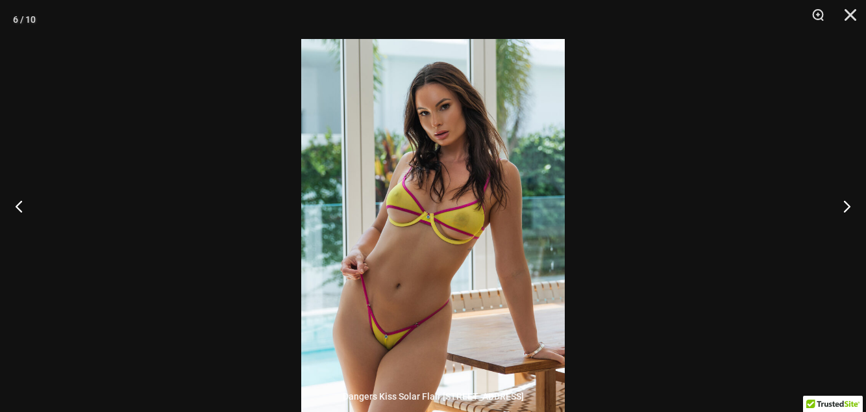
click at [23, 238] on button "Previous" at bounding box center [24, 205] width 49 height 65
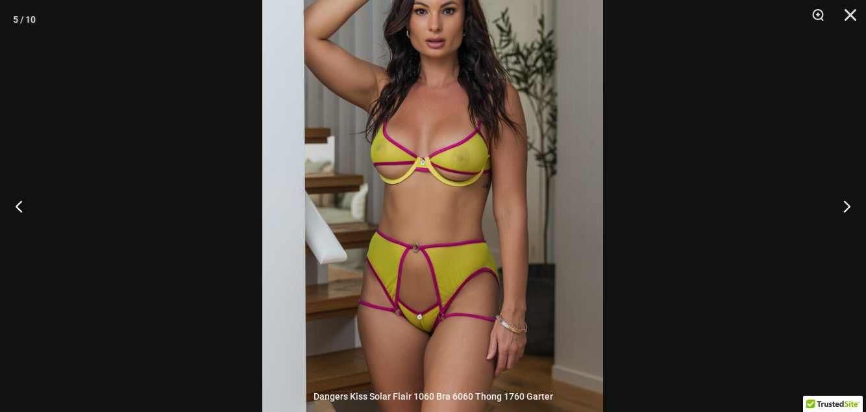
click at [23, 238] on button "Previous" at bounding box center [24, 205] width 49 height 65
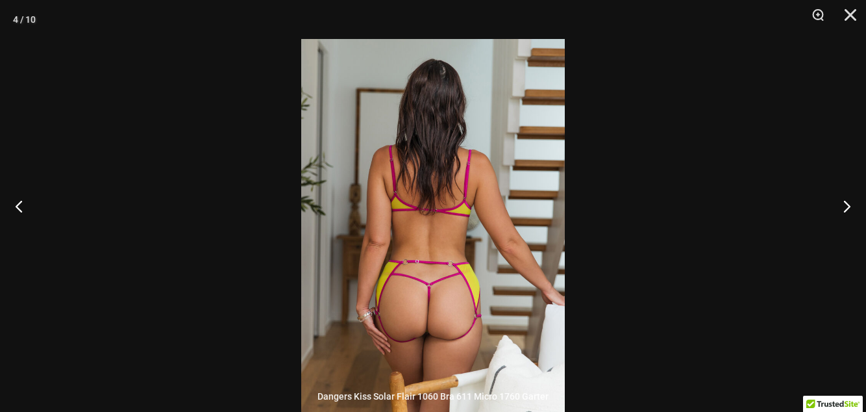
click at [24, 238] on button "Previous" at bounding box center [24, 205] width 49 height 65
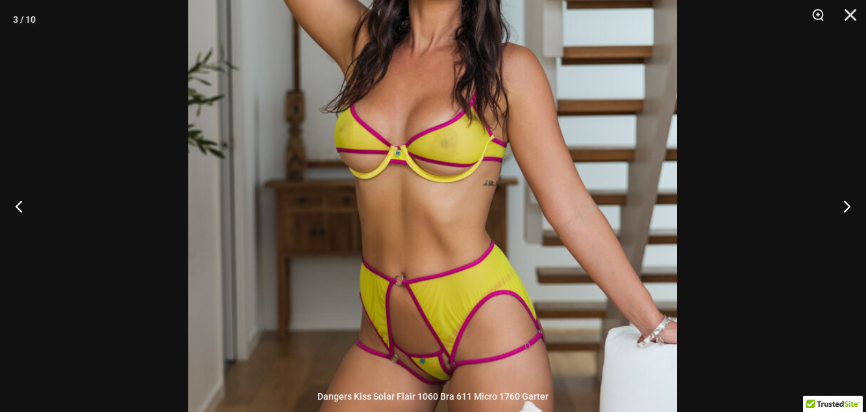
click at [21, 238] on button "Previous" at bounding box center [24, 205] width 49 height 65
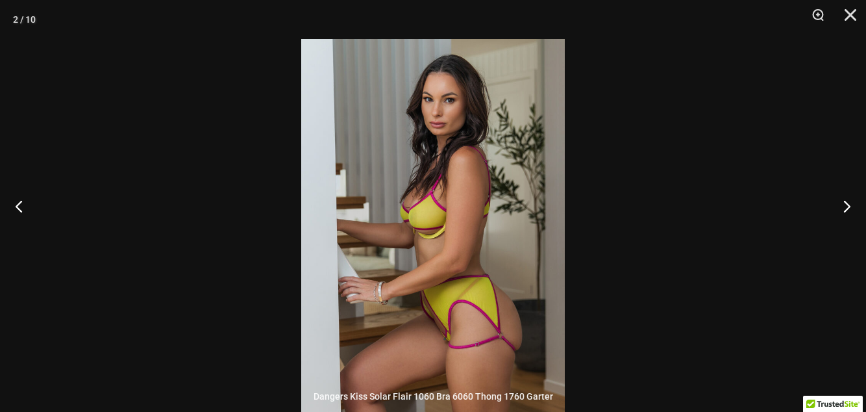
click at [22, 238] on button "Previous" at bounding box center [24, 205] width 49 height 65
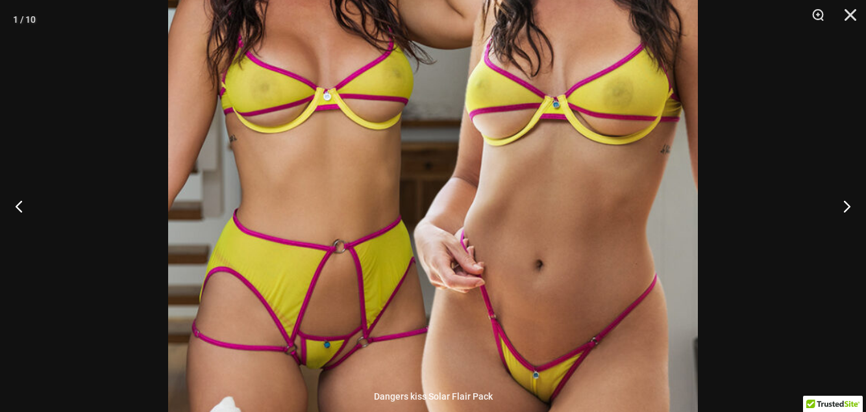
click at [19, 238] on button "Previous" at bounding box center [24, 205] width 49 height 65
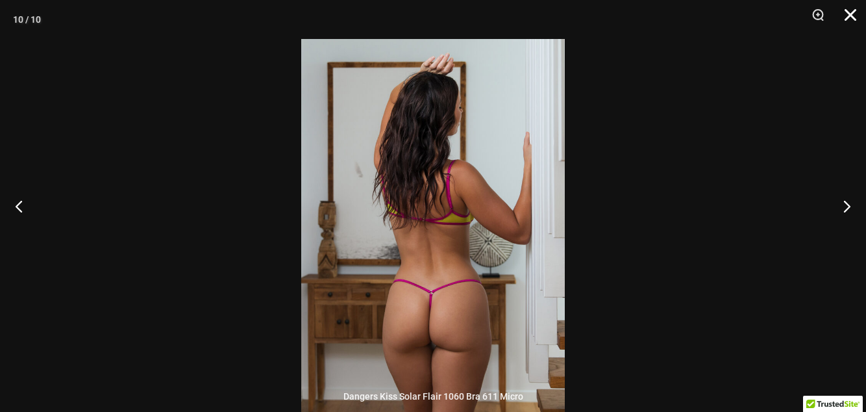
click at [844, 23] on button "Close" at bounding box center [846, 19] width 32 height 39
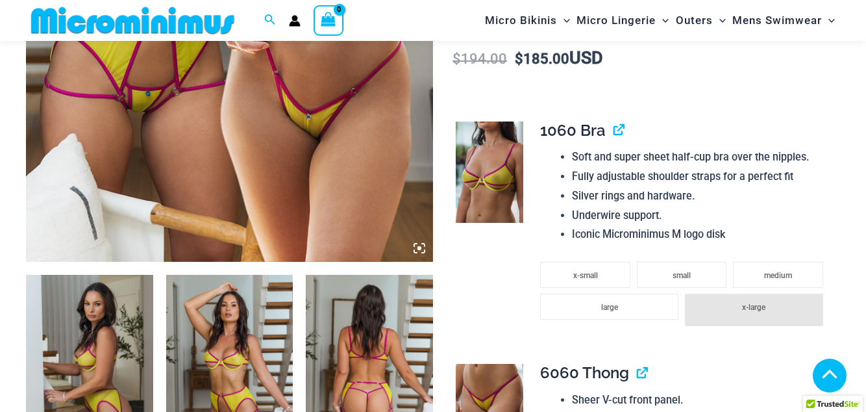
scroll to position [453, 0]
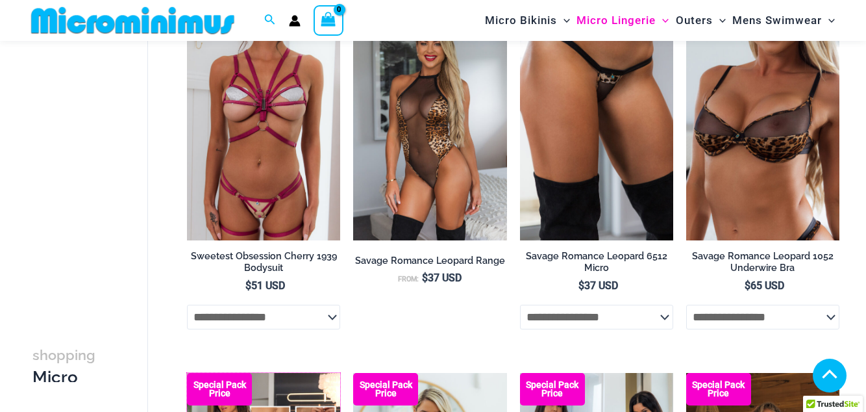
scroll to position [2296, 0]
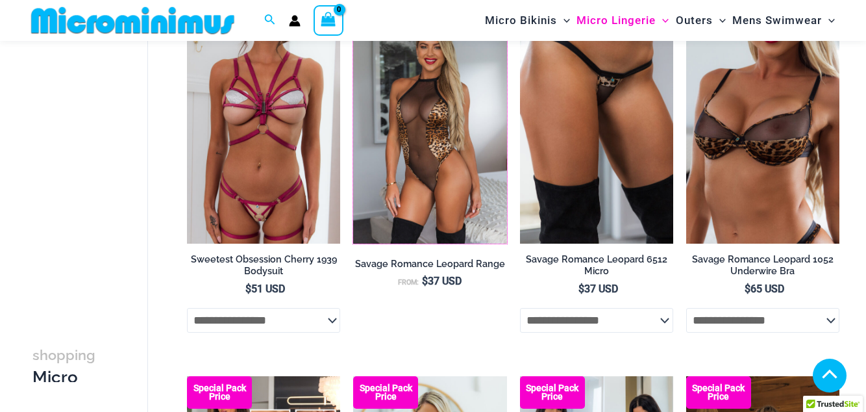
click at [353, 14] on img at bounding box center [353, 14] width 0 height 0
click at [686, 14] on img at bounding box center [686, 14] width 0 height 0
click at [187, 14] on img at bounding box center [187, 14] width 0 height 0
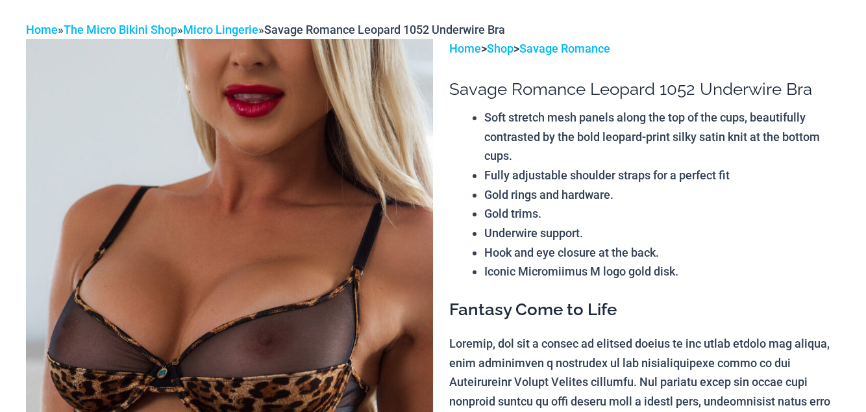
scroll to position [91, 0]
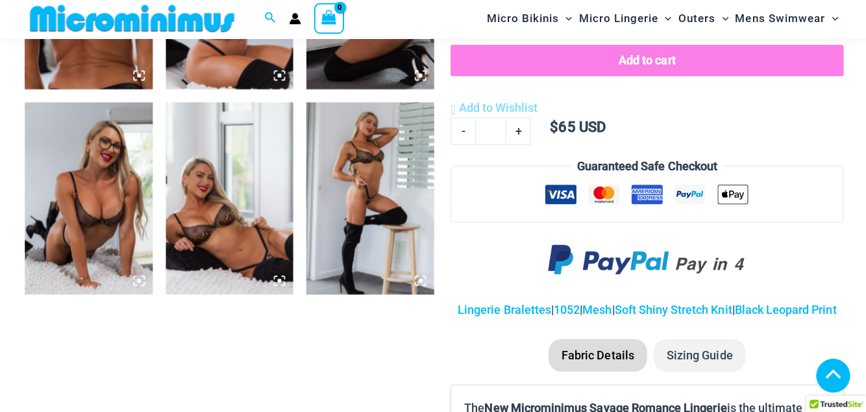
scroll to position [882, 0]
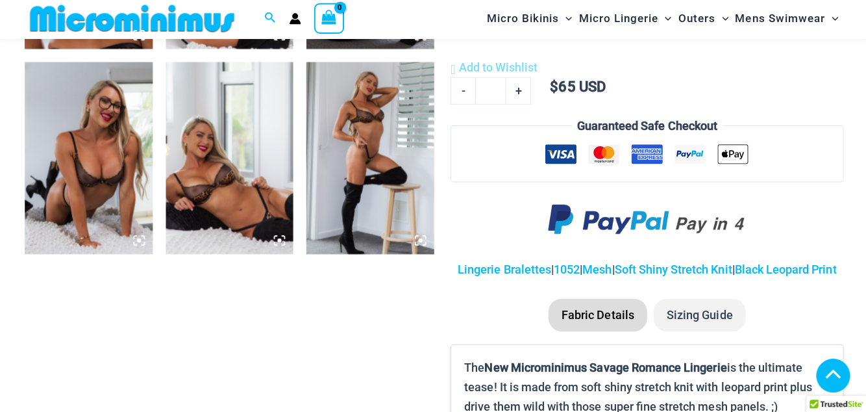
click at [277, 243] on icon at bounding box center [279, 241] width 12 height 12
click at [264, 247] on img at bounding box center [229, 159] width 127 height 190
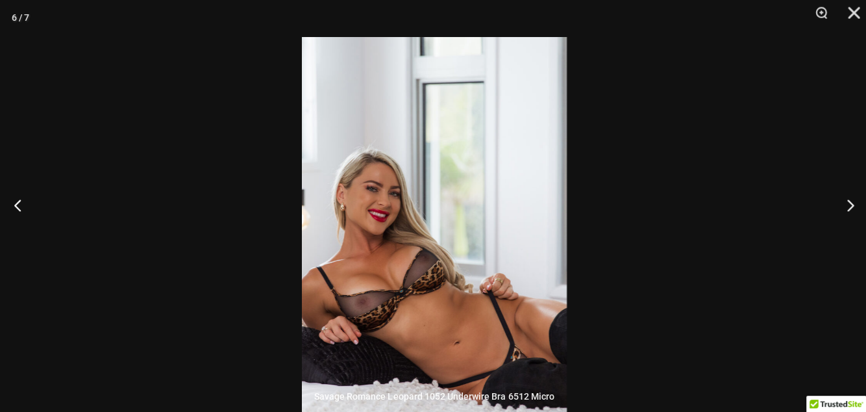
click at [834, 231] on button "Next" at bounding box center [841, 205] width 49 height 65
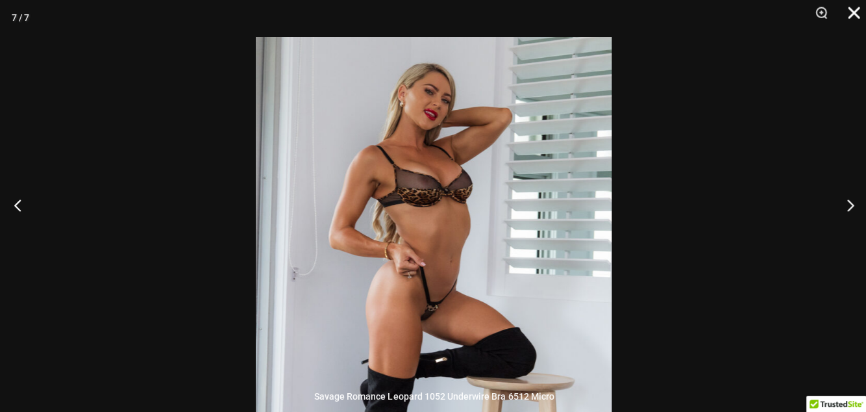
click at [843, 18] on button "Close" at bounding box center [846, 19] width 32 height 39
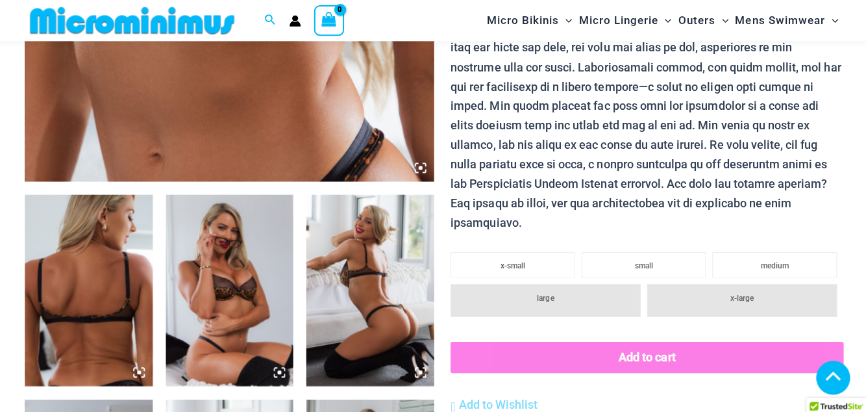
scroll to position [516, 0]
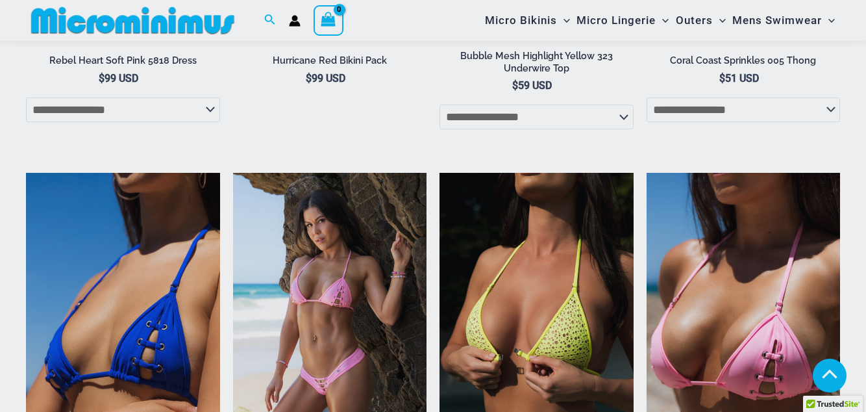
scroll to position [2344, 0]
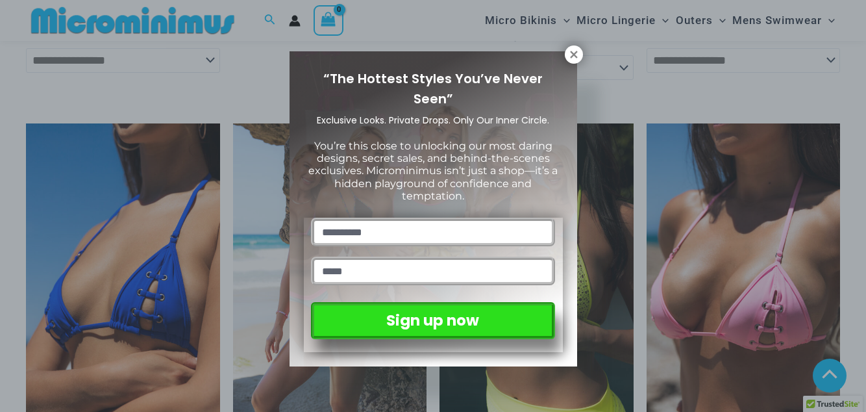
click at [549, 58] on div "“The Hottest Styles You’ve Never Seen” Exclusive Looks. Private Drops. Only Our…" at bounding box center [434, 208] width 288 height 315
click at [565, 58] on button at bounding box center [574, 54] width 18 height 18
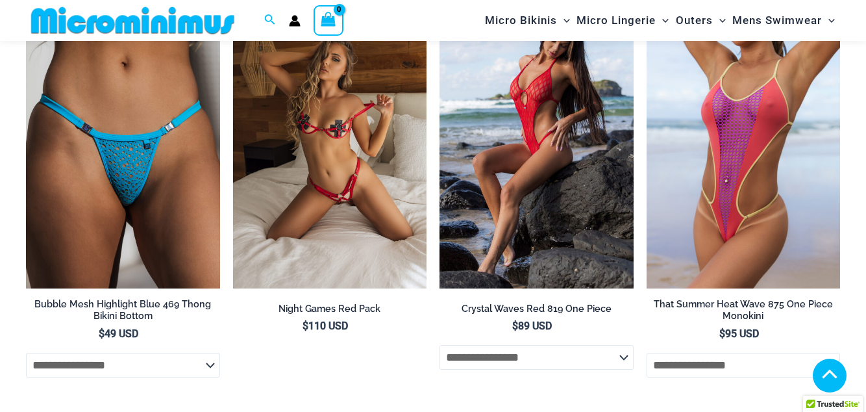
scroll to position [1621, 0]
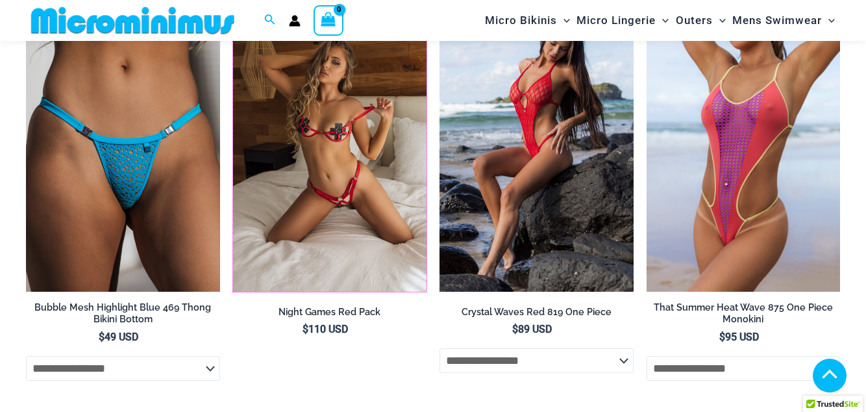
click at [233, 1] on img at bounding box center [233, 1] width 0 height 0
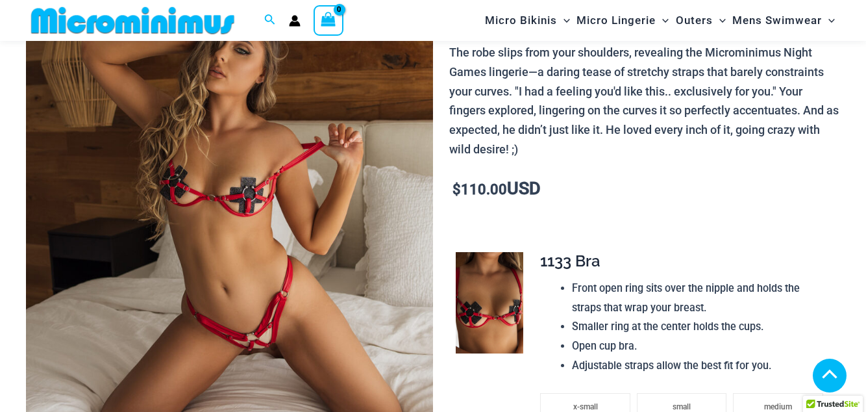
scroll to position [640, 0]
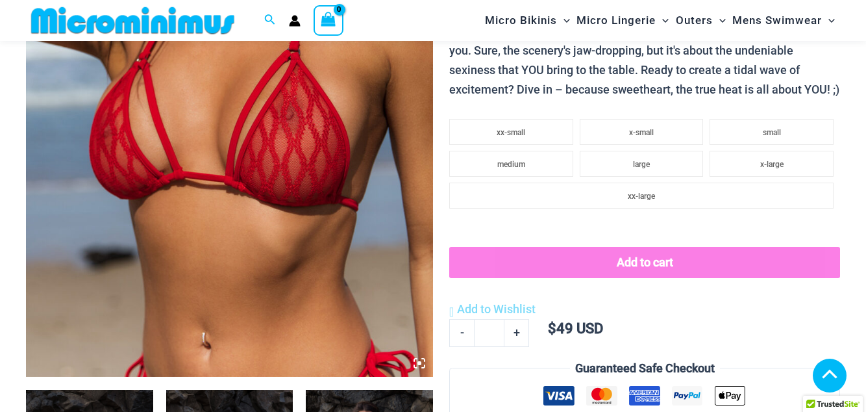
scroll to position [1044, 0]
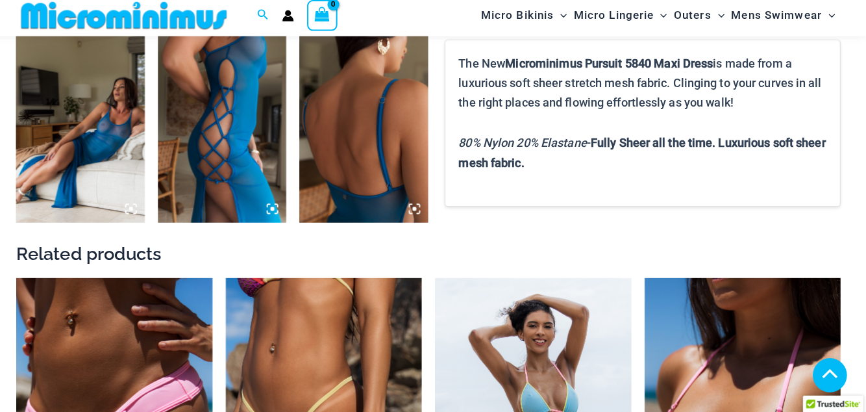
scroll to position [998, 0]
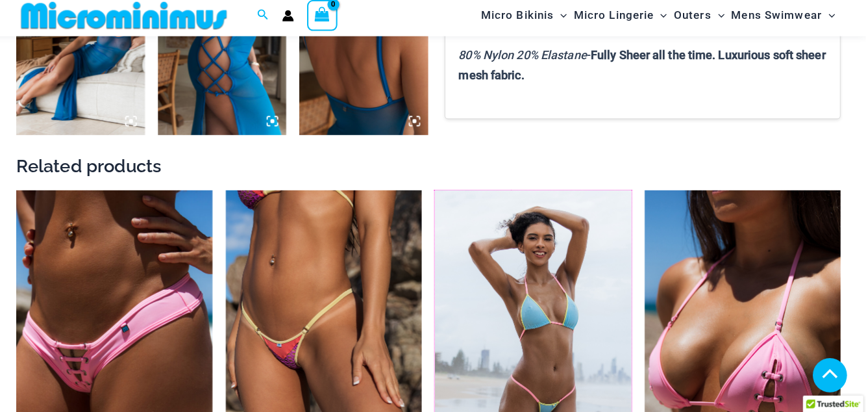
click at [440, 193] on img at bounding box center [440, 193] width 0 height 0
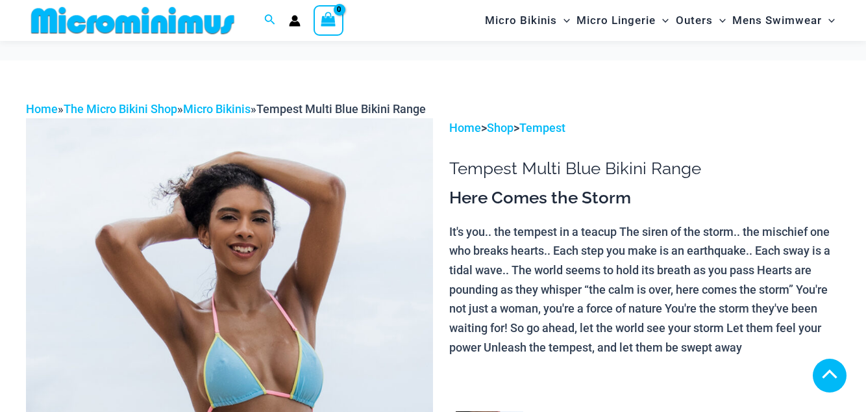
scroll to position [263, 0]
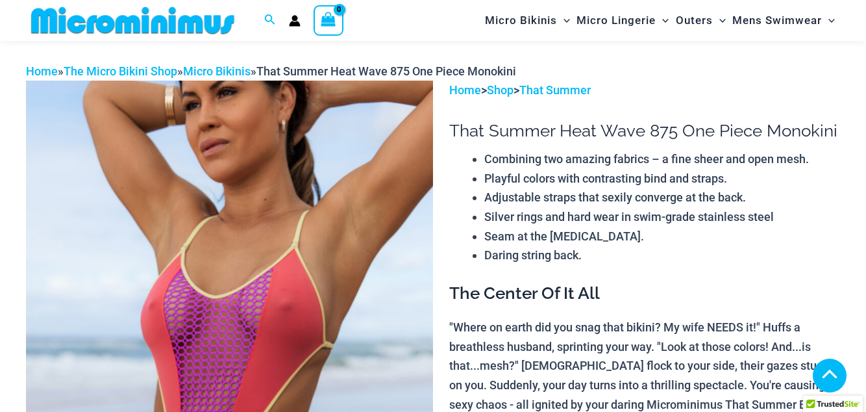
scroll to position [514, 0]
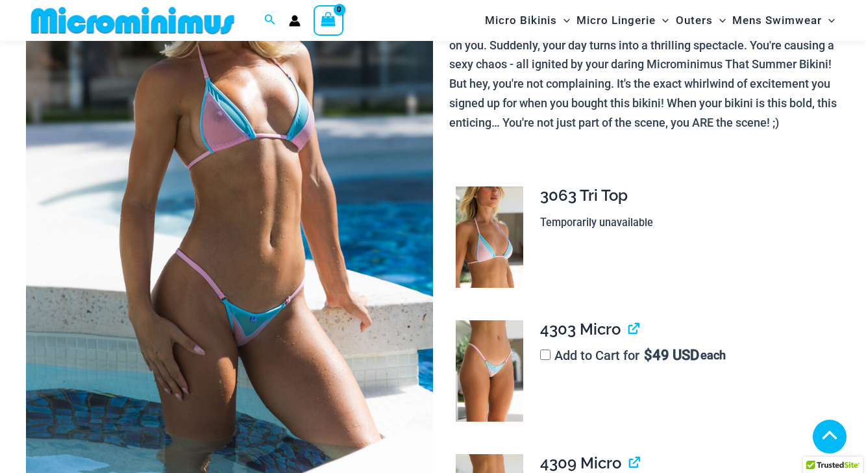
scroll to position [293, 0]
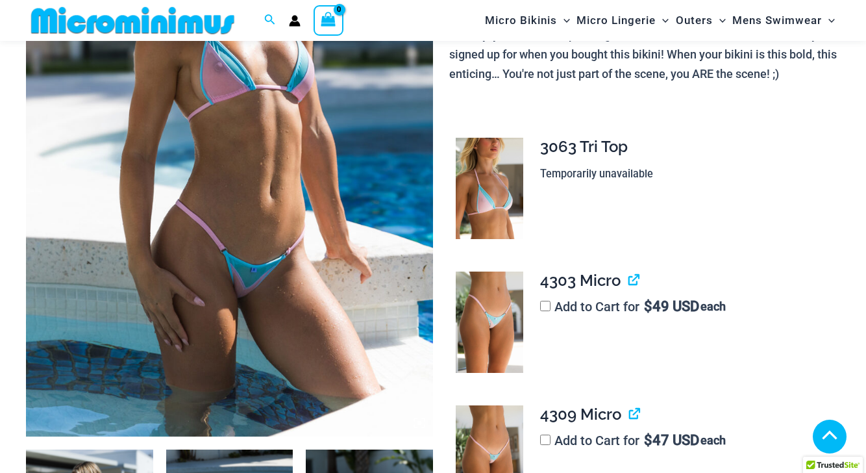
click at [252, 230] on img at bounding box center [229, 130] width 407 height 611
click at [373, 272] on img at bounding box center [229, 130] width 407 height 611
click at [403, 297] on img at bounding box center [229, 130] width 407 height 611
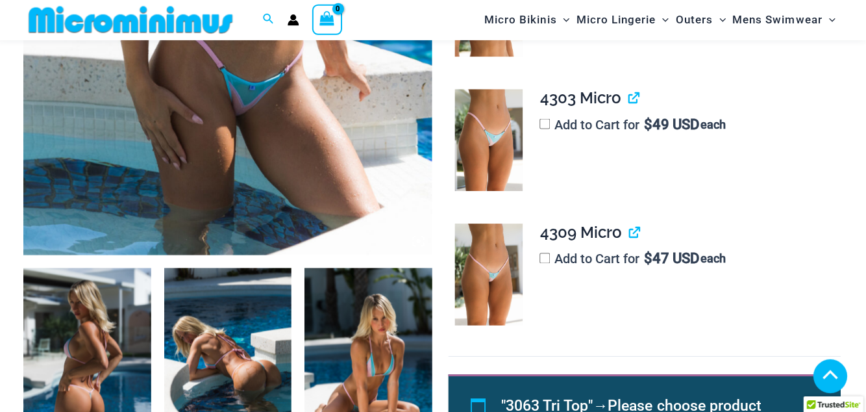
scroll to position [772, 0]
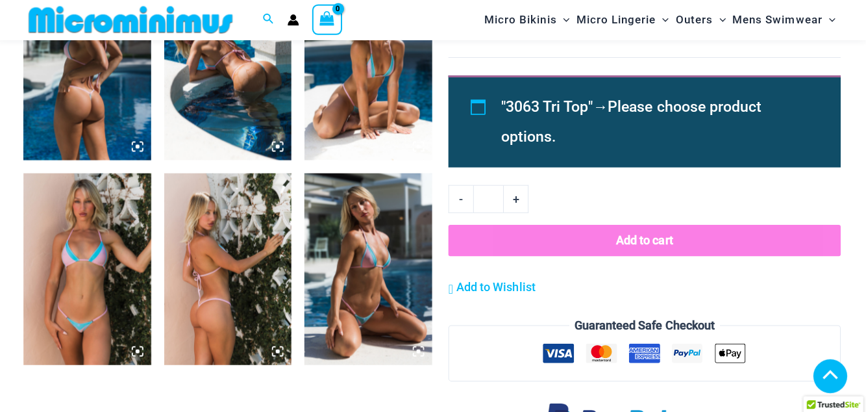
click at [134, 353] on icon at bounding box center [140, 351] width 12 height 12
click at [136, 345] on icon at bounding box center [140, 351] width 12 height 12
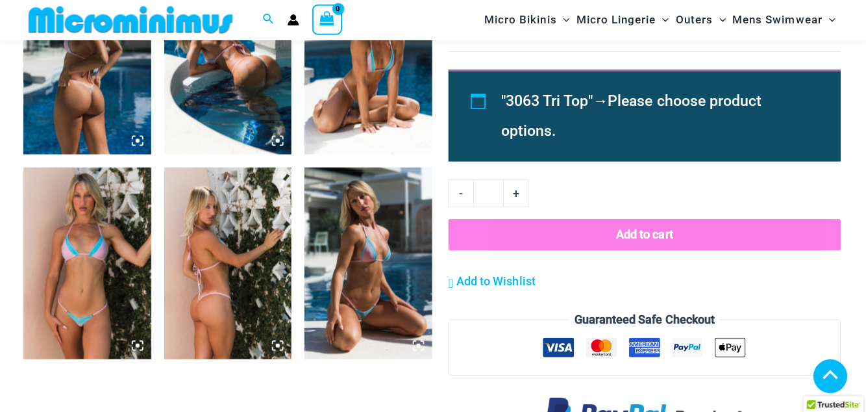
click at [138, 349] on icon at bounding box center [140, 345] width 12 height 12
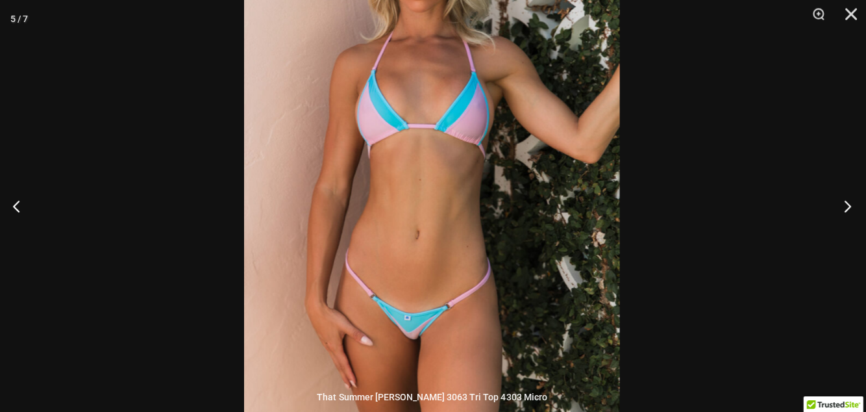
click at [45, 238] on button "Previous" at bounding box center [24, 205] width 49 height 65
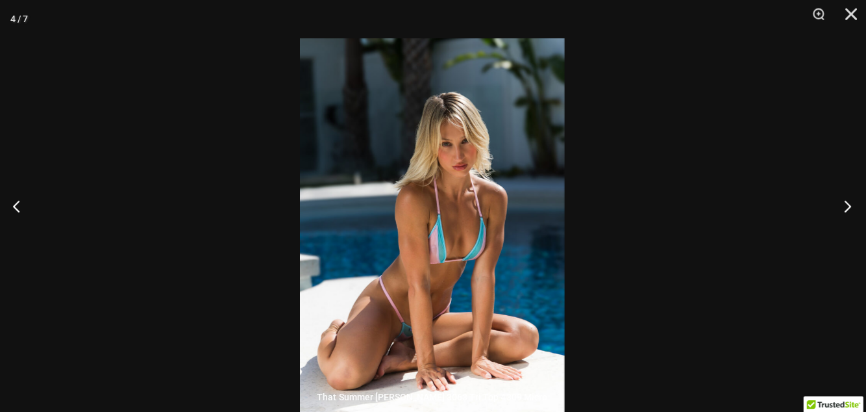
click at [42, 236] on button "Previous" at bounding box center [24, 205] width 49 height 65
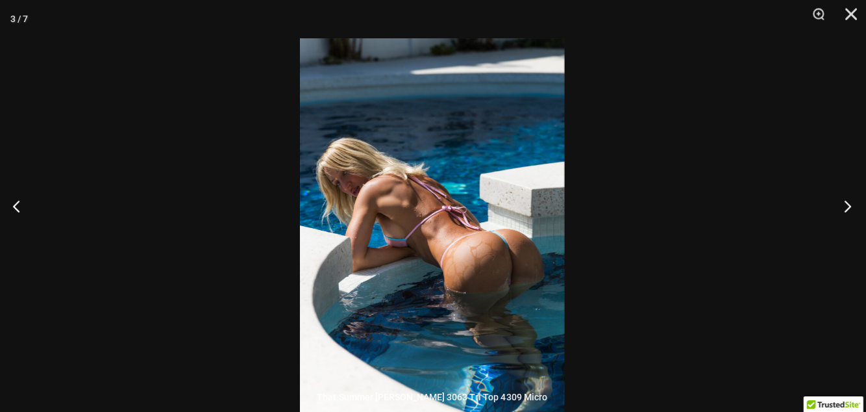
click at [40, 235] on button "Previous" at bounding box center [24, 205] width 49 height 65
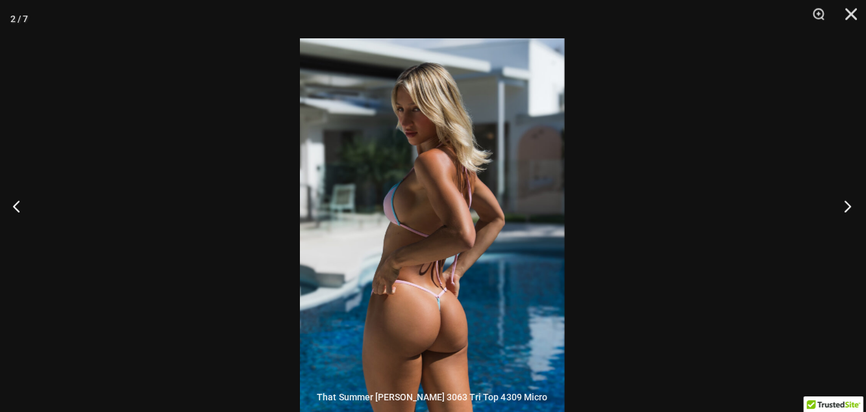
click at [40, 238] on button "Previous" at bounding box center [24, 205] width 49 height 65
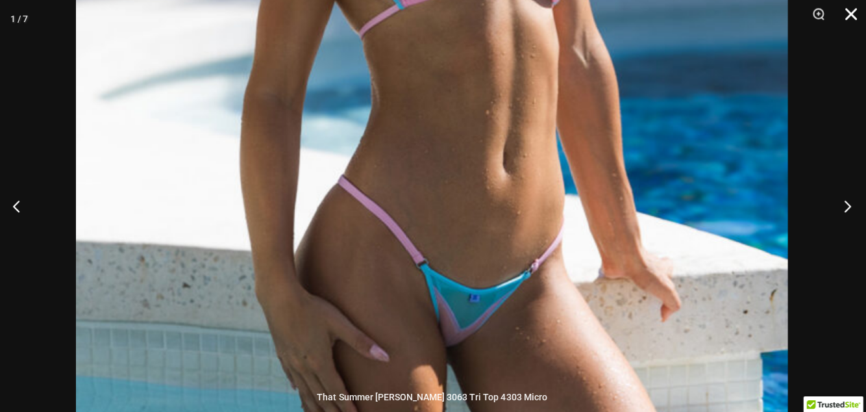
click at [841, 29] on button "Close" at bounding box center [846, 19] width 32 height 39
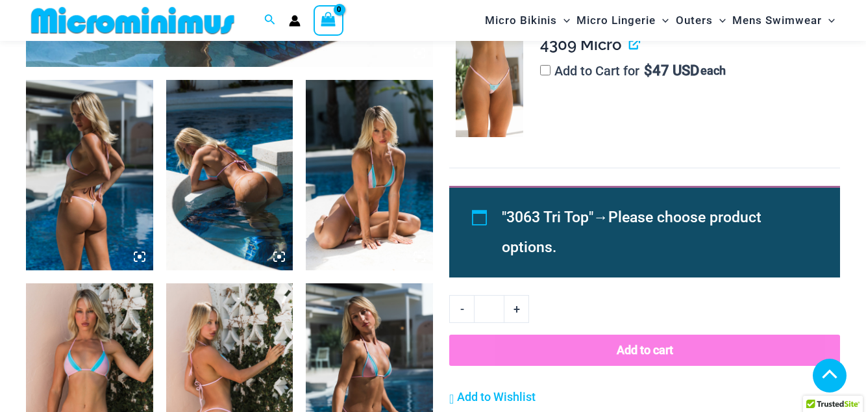
scroll to position [662, 0]
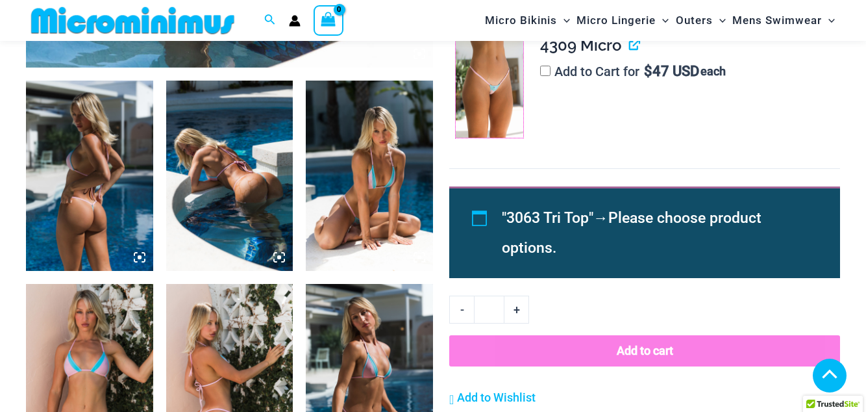
click at [497, 103] on img at bounding box center [490, 86] width 68 height 101
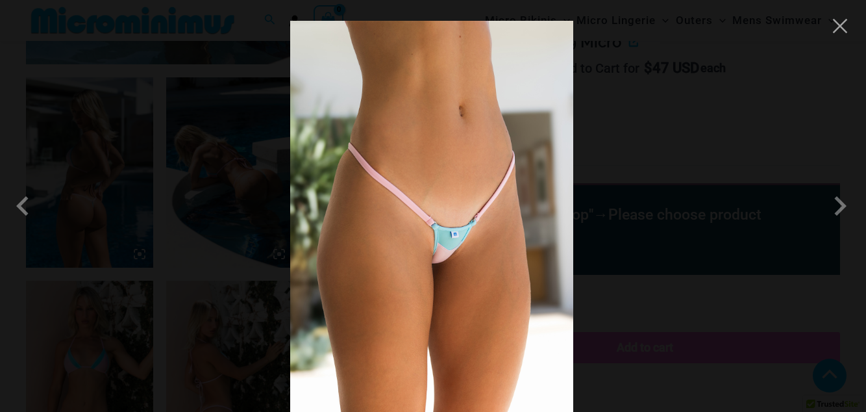
scroll to position [665, 0]
click at [71, 264] on div at bounding box center [433, 206] width 866 height 412
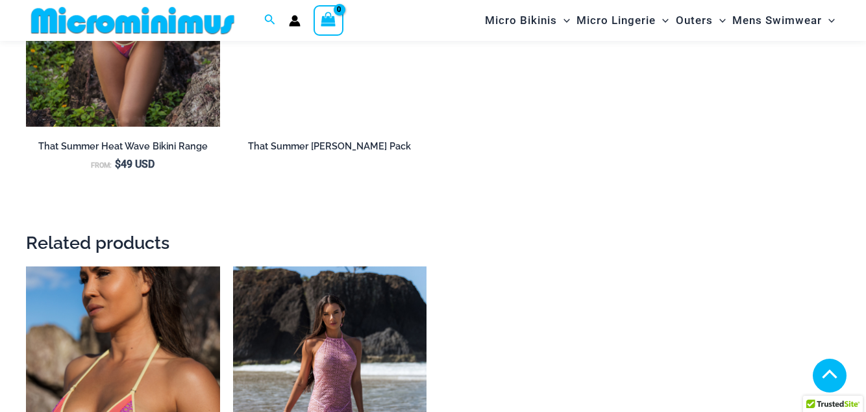
scroll to position [1644, 0]
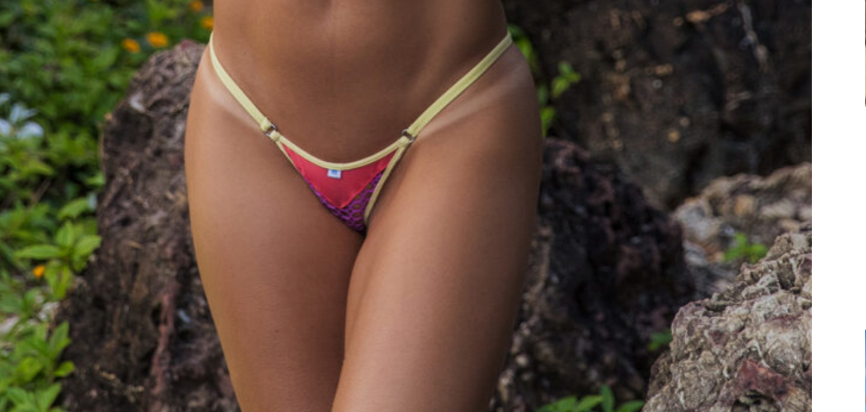
scroll to position [622, 0]
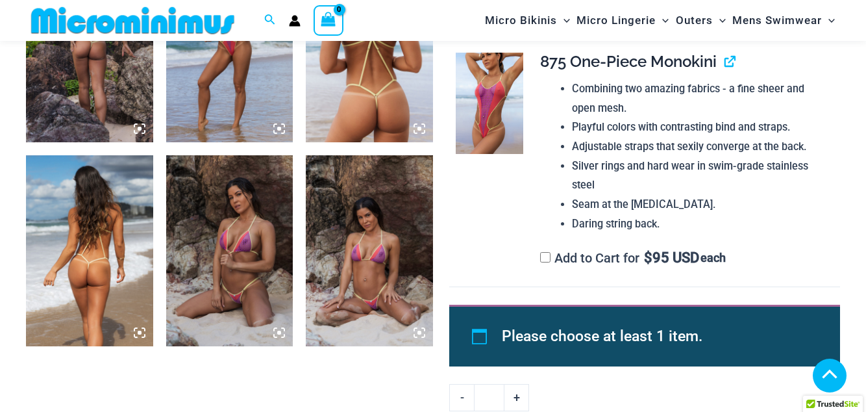
scroll to position [791, 0]
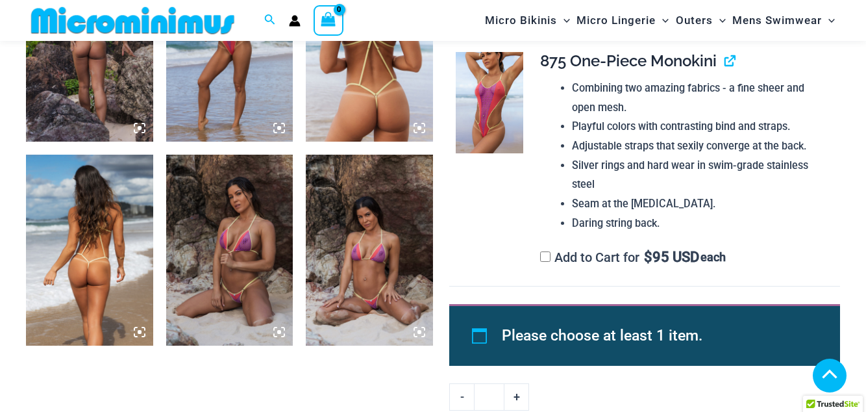
click at [275, 332] on icon at bounding box center [279, 332] width 12 height 12
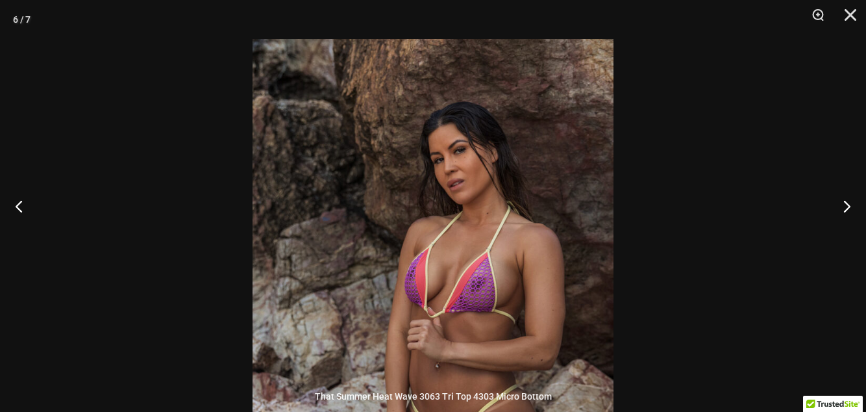
click at [840, 228] on button "Next" at bounding box center [841, 205] width 49 height 65
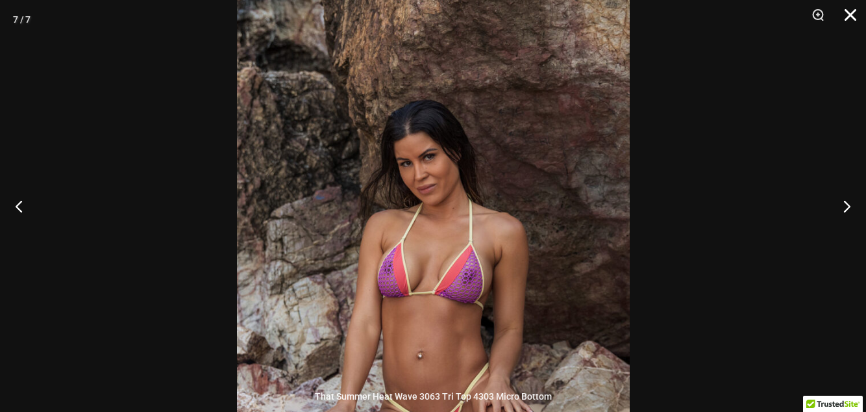
click at [850, 27] on button "Close" at bounding box center [846, 19] width 32 height 39
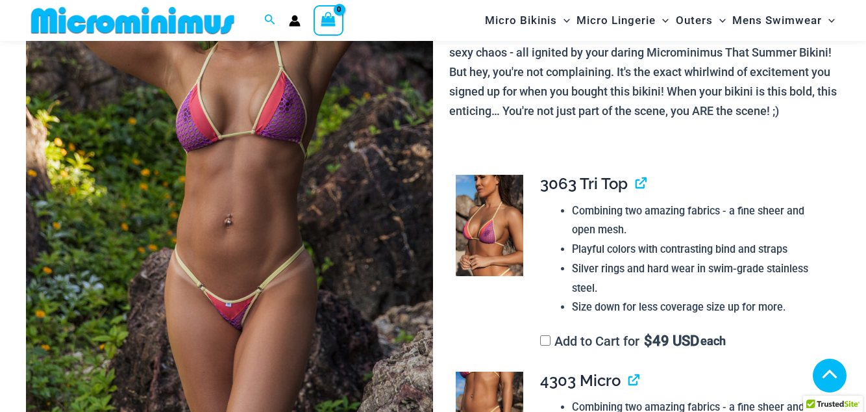
scroll to position [253, 0]
